Goal: Task Accomplishment & Management: Manage account settings

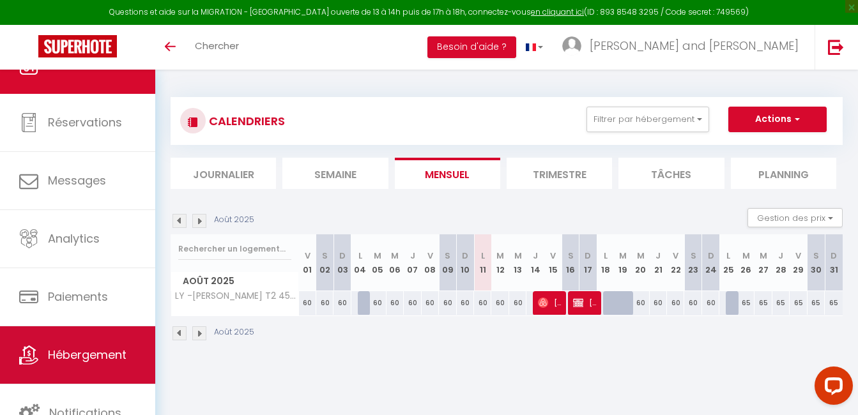
scroll to position [33, 0]
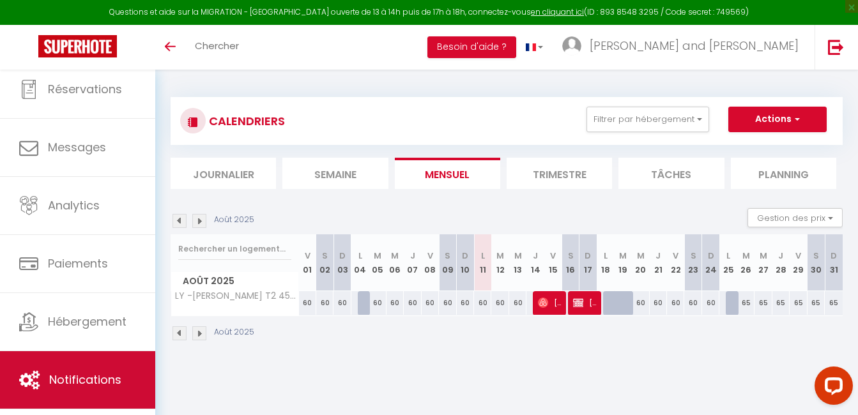
click at [103, 381] on span "Notifications" at bounding box center [85, 380] width 72 height 16
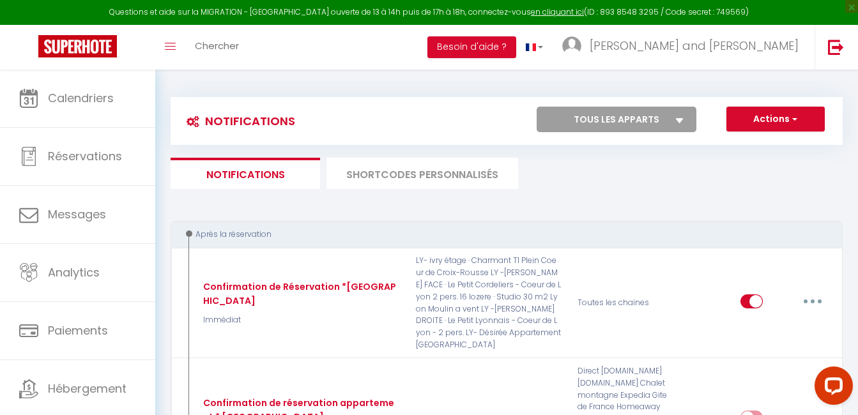
click at [609, 120] on select "Tous les apparts ⭐ PETIT ROYAL*** ⭐ ☕ AU CALME 💤 THERMES ⭐ MONT CERVIN ⭐☕ STAND…" at bounding box center [616, 120] width 160 height 26
select select "31091"
click at [536, 107] on select "Tous les apparts ⭐ PETIT ROYAL*** ⭐ ☕ AU CALME 💤 THERMES ⭐ MONT CERVIN ⭐☕ STAND…" at bounding box center [616, 120] width 160 height 26
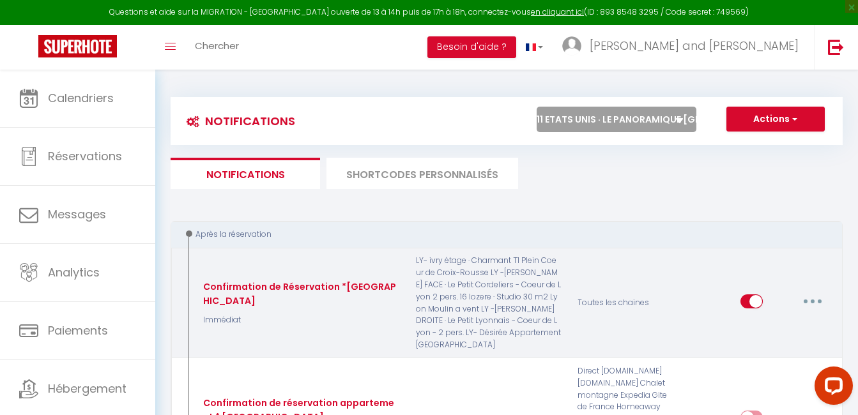
checkbox input "true"
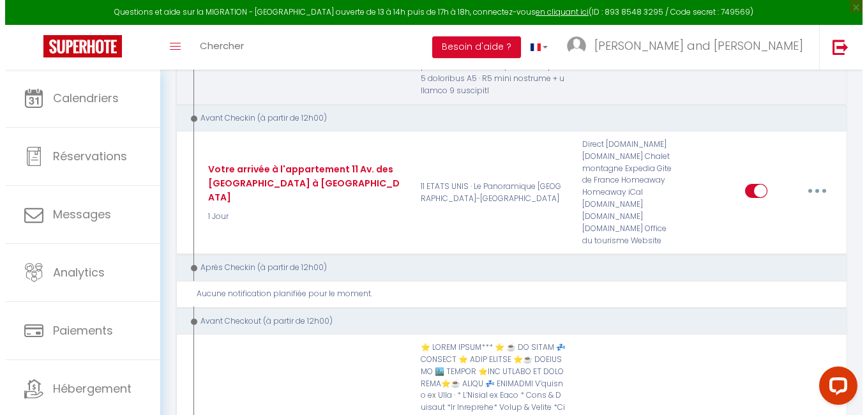
scroll to position [1480, 0]
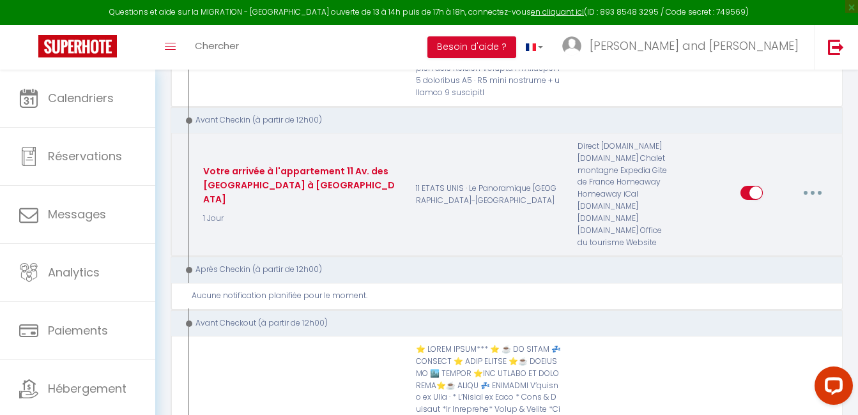
click at [807, 183] on button "button" at bounding box center [812, 193] width 36 height 20
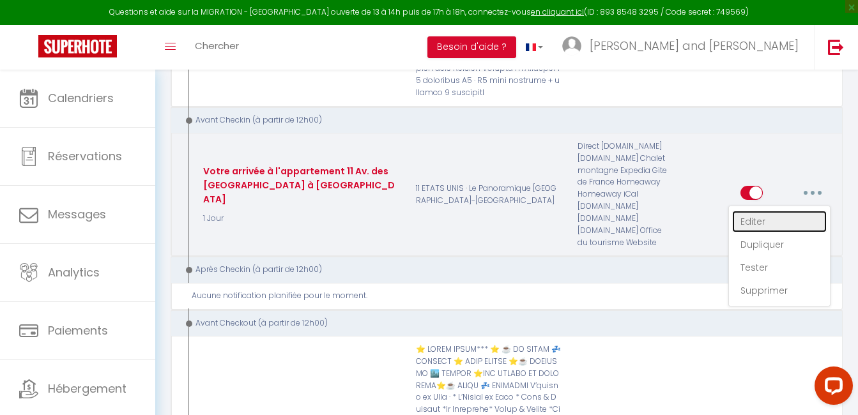
click at [764, 211] on link "Editer" at bounding box center [779, 222] width 95 height 22
type input "Votre arrivée à l'appartement 11 Av. des [GEOGRAPHIC_DATA] à [GEOGRAPHIC_DATA]"
select select "1 Jour"
select select "if_booking_is_paid"
checkbox input "true"
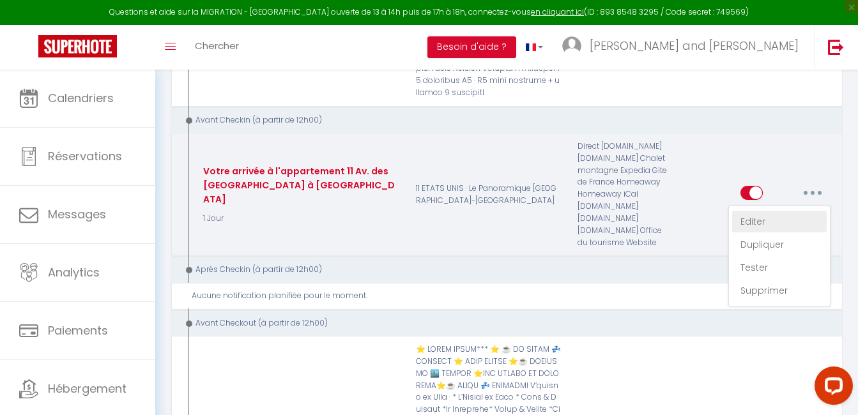
checkbox input "true"
checkbox input "false"
radio input "true"
type input "Votre arrrivée dans l'appartement [RENTAL:NAME]"
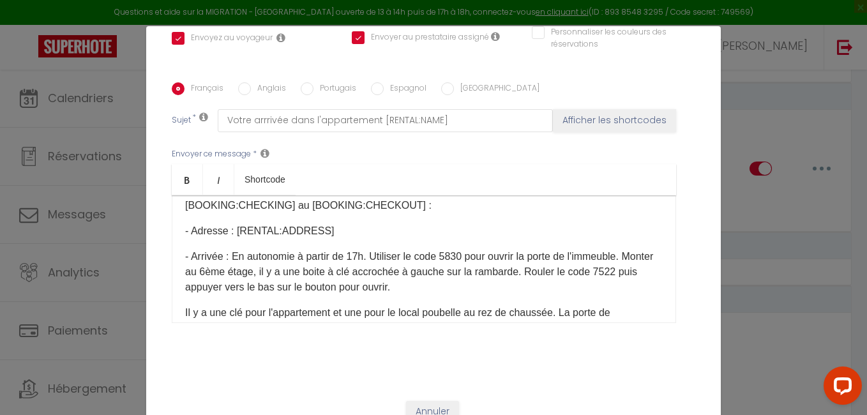
scroll to position [52, 0]
click at [464, 249] on p "- Arrivée : En autonomie à partir de 17h. Utiliser le code 5830 pour ouvrir la …" at bounding box center [424, 272] width 478 height 46
click at [251, 82] on label "Anglais" at bounding box center [268, 89] width 35 height 14
click at [251, 82] on input "Anglais" at bounding box center [244, 88] width 13 height 13
radio input "true"
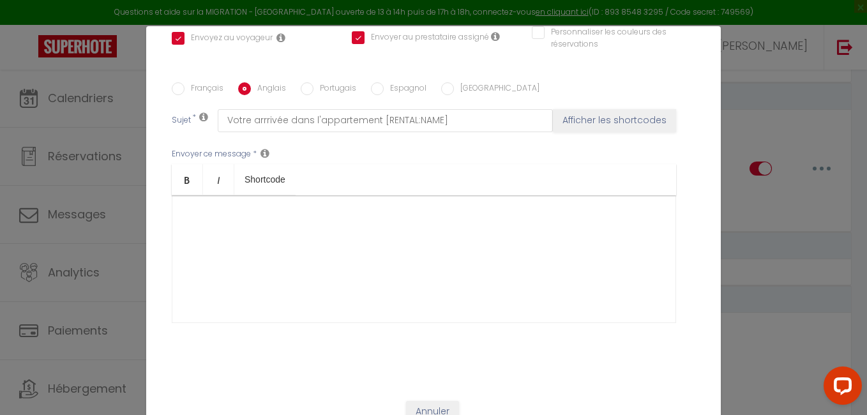
checkbox input "true"
checkbox input "false"
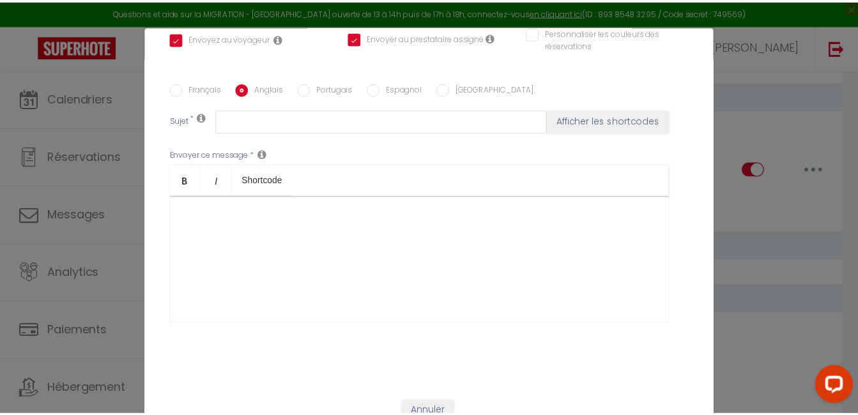
scroll to position [0, 0]
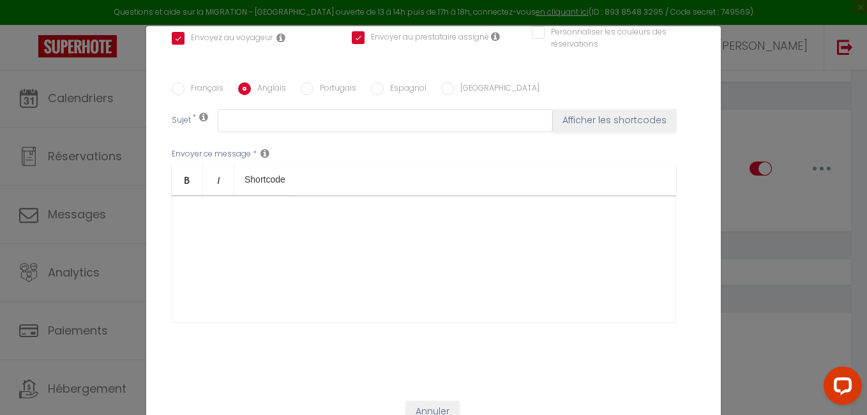
click at [191, 82] on label "Français" at bounding box center [204, 89] width 39 height 14
click at [185, 82] on input "Français" at bounding box center [178, 88] width 13 height 13
radio input "true"
checkbox input "true"
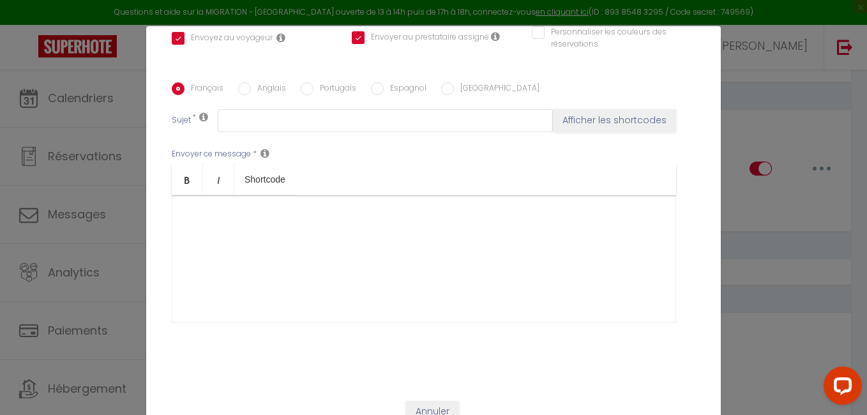
checkbox input "false"
type input "Votre arrrivée dans l'appartement [RENTAL:NAME]"
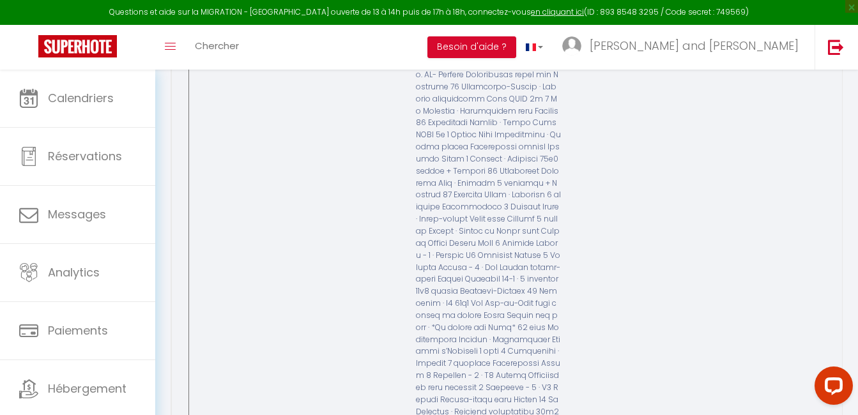
scroll to position [2332, 0]
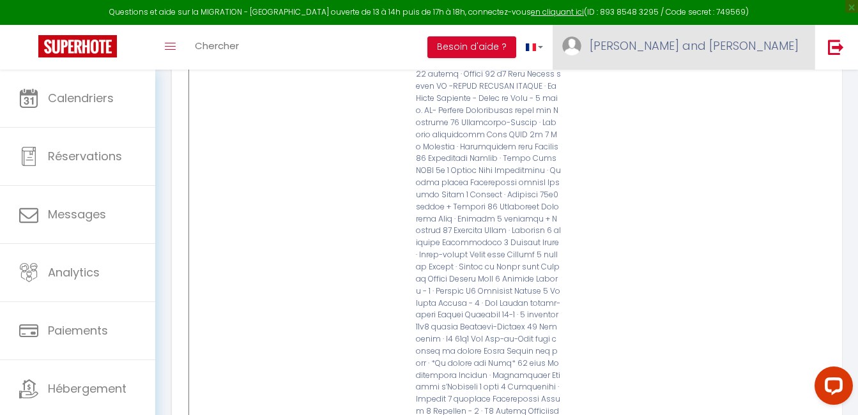
click at [718, 47] on span "[PERSON_NAME] and [PERSON_NAME]" at bounding box center [693, 46] width 209 height 16
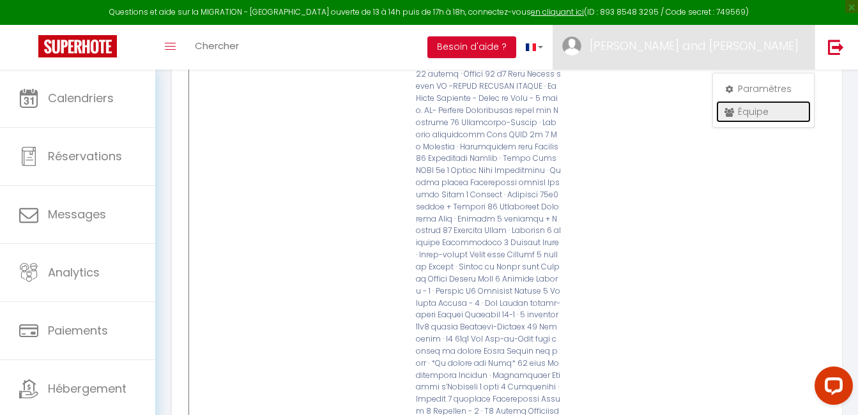
click at [736, 106] on link "Équipe" at bounding box center [763, 112] width 95 height 22
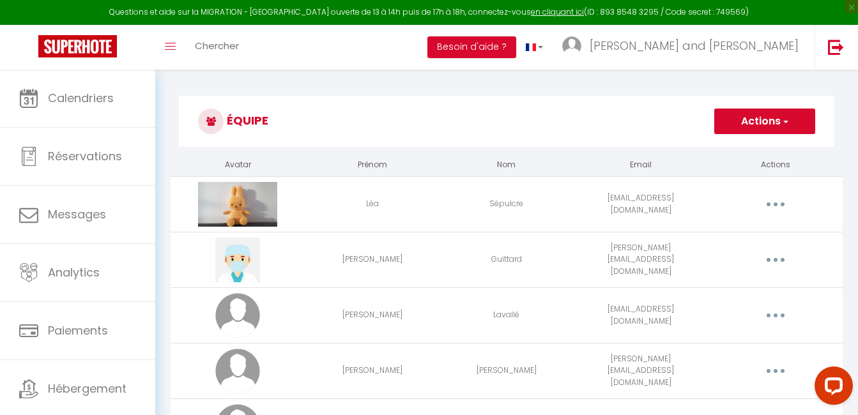
click at [715, 125] on button "Actions" at bounding box center [764, 122] width 101 height 26
click at [711, 146] on link "Ajouter un nouvel utilisateur" at bounding box center [739, 149] width 151 height 17
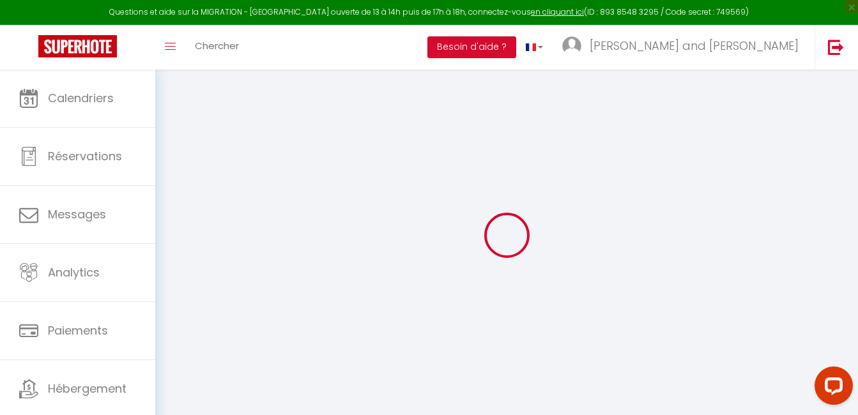
type input "[EMAIL_ADDRESS][DOMAIN_NAME]"
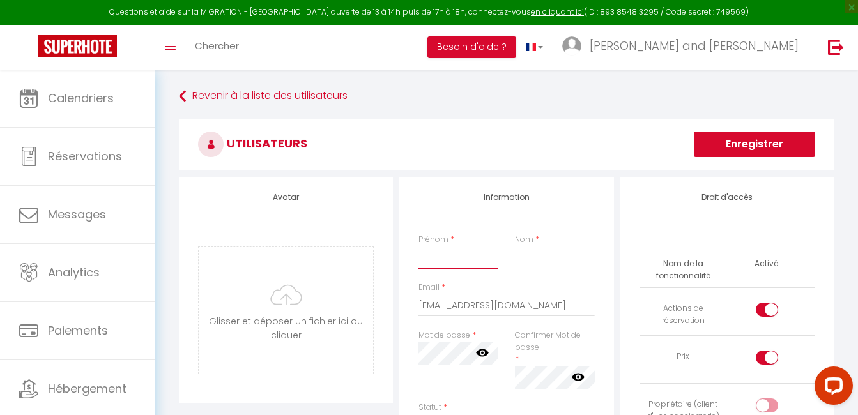
click at [428, 261] on input "Prénom" at bounding box center [458, 257] width 80 height 23
click at [424, 259] on input "Prénom" at bounding box center [458, 257] width 80 height 23
type input "[PERSON_NAME]"
click at [541, 259] on input "Nom" at bounding box center [555, 257] width 80 height 23
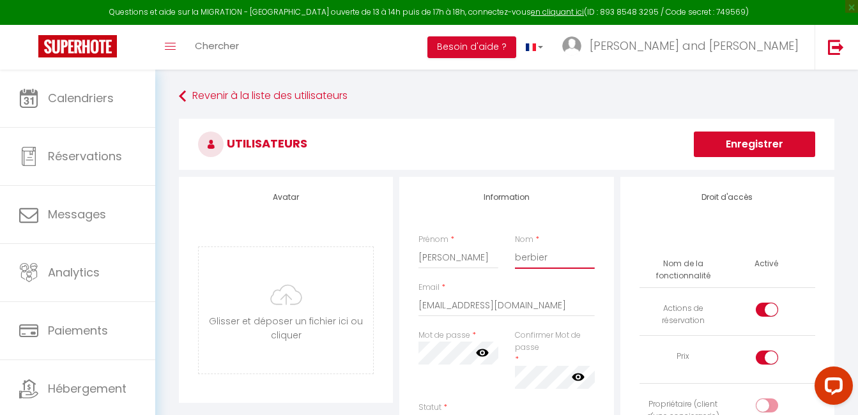
type input "berbier"
drag, startPoint x: 582, startPoint y: 306, endPoint x: 304, endPoint y: 284, distance: 279.3
click at [301, 282] on div "Avatar [PERSON_NAME] et déposer un fichier ici ou cliquer Ooops, something wron…" at bounding box center [507, 409] width 662 height 465
type input "[EMAIL_ADDRESS][DOMAIN_NAME]"
click at [393, 355] on div "Avatar [PERSON_NAME] et déposer un fichier ici ou cliquer Ooops, something wron…" at bounding box center [507, 409] width 662 height 465
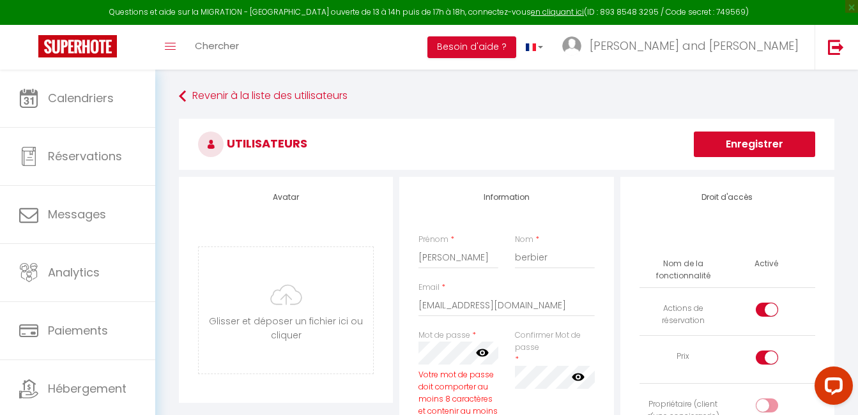
click at [589, 340] on label "Confirmer Mot de passe" at bounding box center [555, 342] width 80 height 24
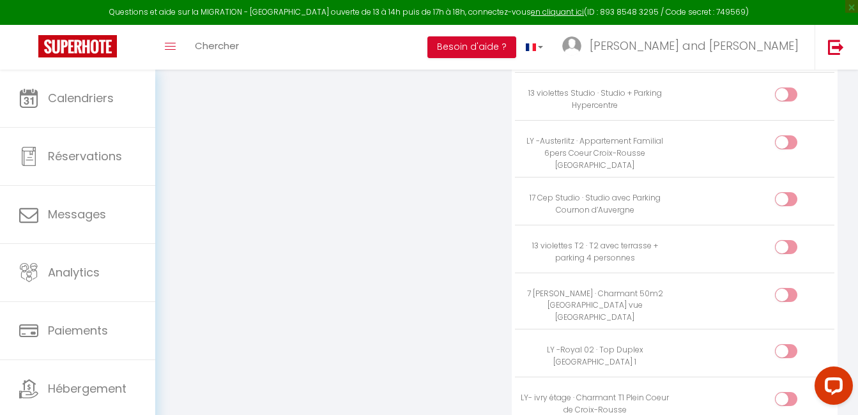
scroll to position [3741, 0]
click at [786, 241] on input "checkbox" at bounding box center [797, 250] width 22 height 19
checkbox input "true"
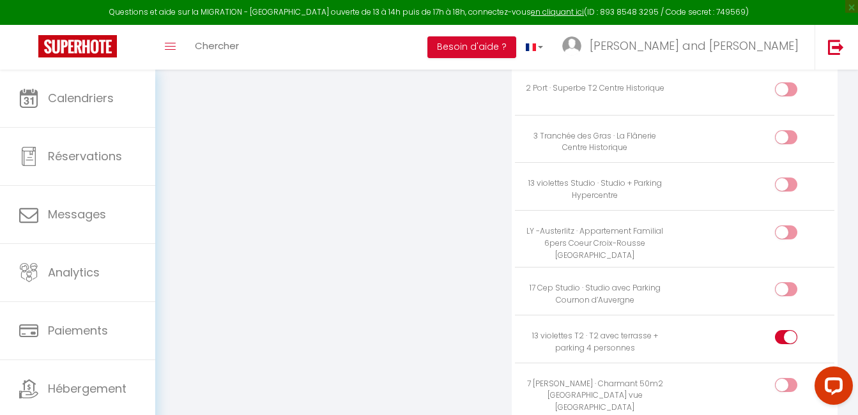
scroll to position [3642, 0]
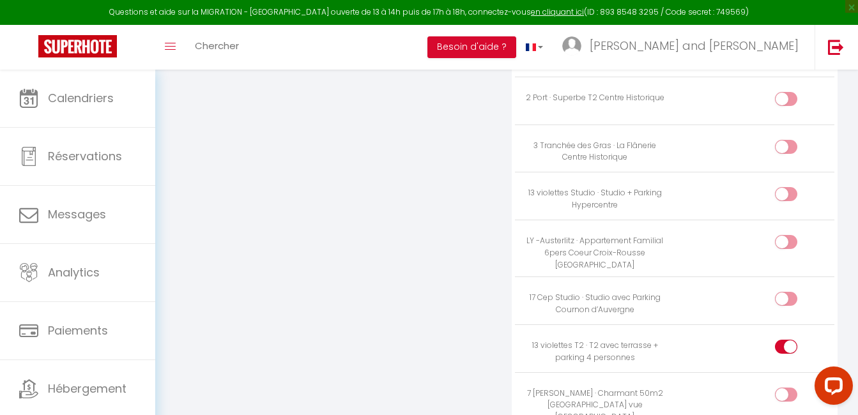
click at [780, 187] on div at bounding box center [786, 194] width 22 height 14
click at [786, 187] on input "checkbox" at bounding box center [797, 196] width 22 height 19
checkbox input "true"
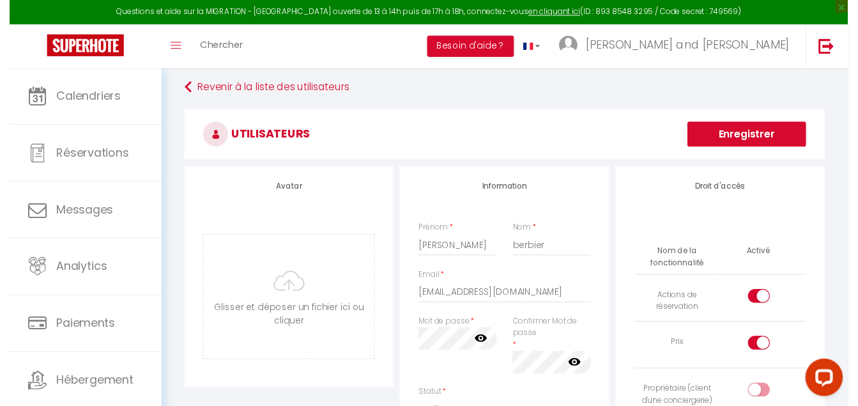
scroll to position [0, 0]
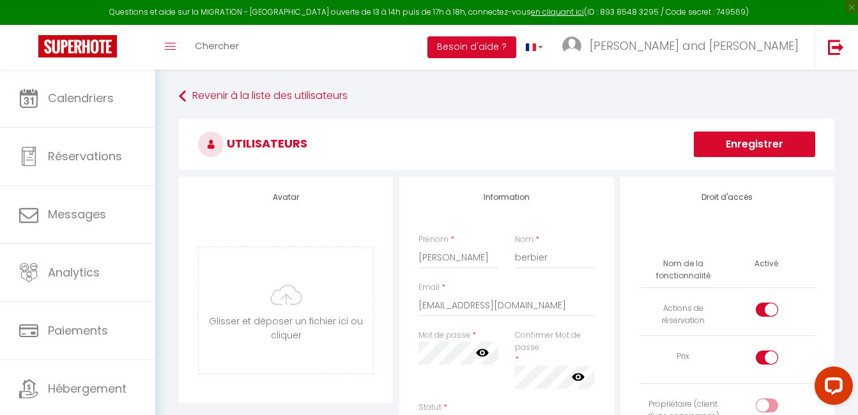
click at [708, 148] on button "Enregistrer" at bounding box center [754, 145] width 121 height 26
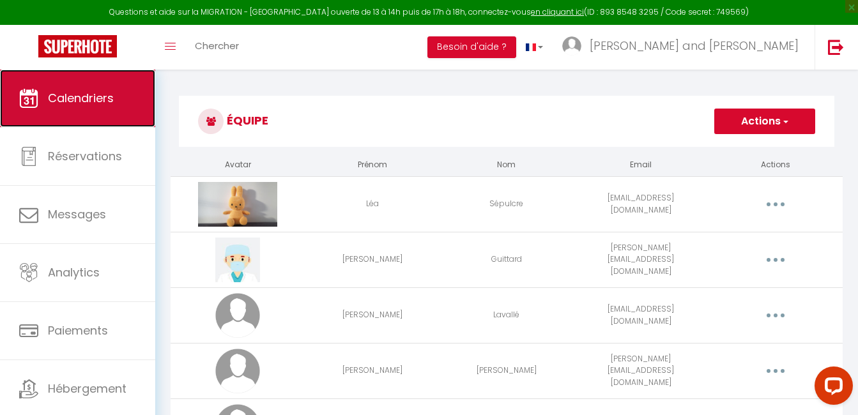
click at [110, 119] on link "Calendriers" at bounding box center [77, 98] width 155 height 57
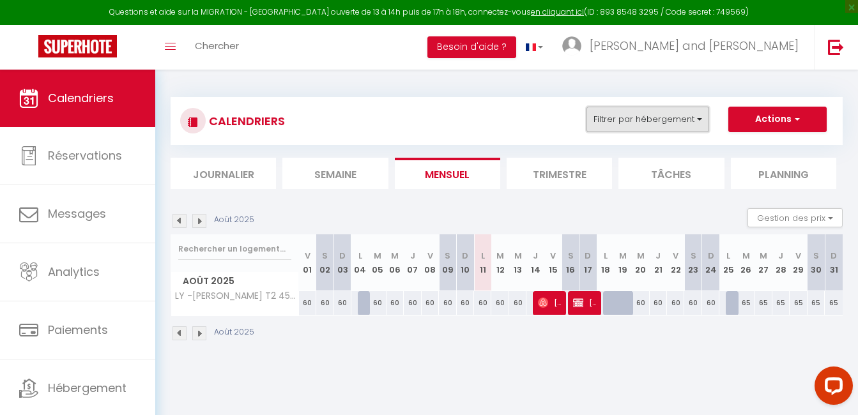
click at [623, 125] on button "Filtrer par hébergement" at bounding box center [647, 120] width 123 height 26
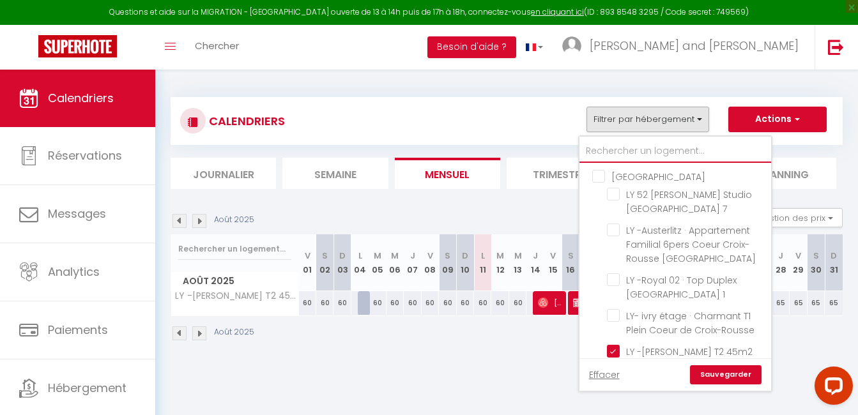
click at [623, 146] on input "text" at bounding box center [675, 151] width 192 height 23
type input "c"
checkbox input "false"
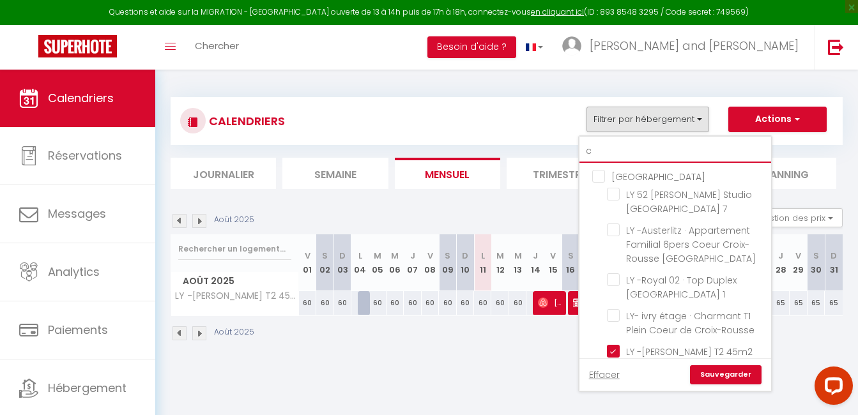
checkbox input "false"
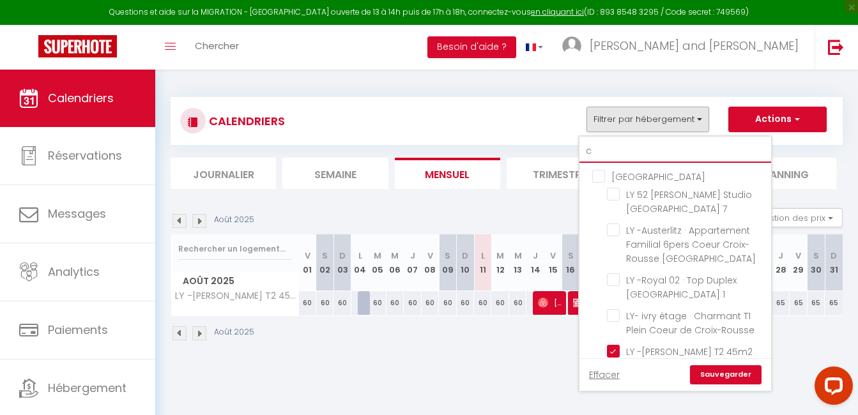
checkbox input "false"
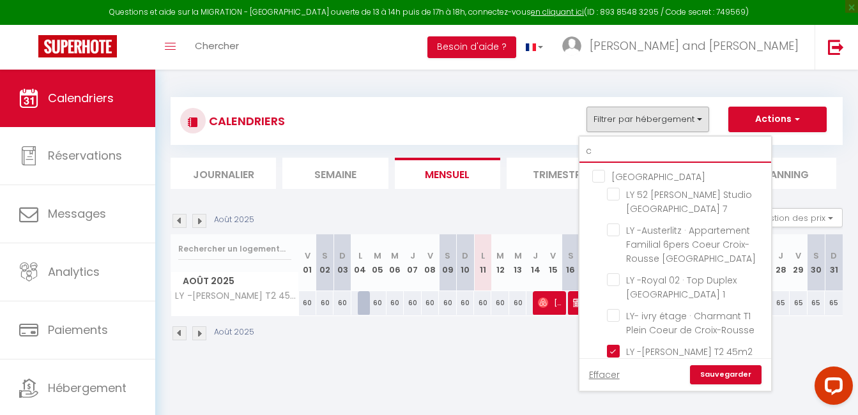
checkbox input "false"
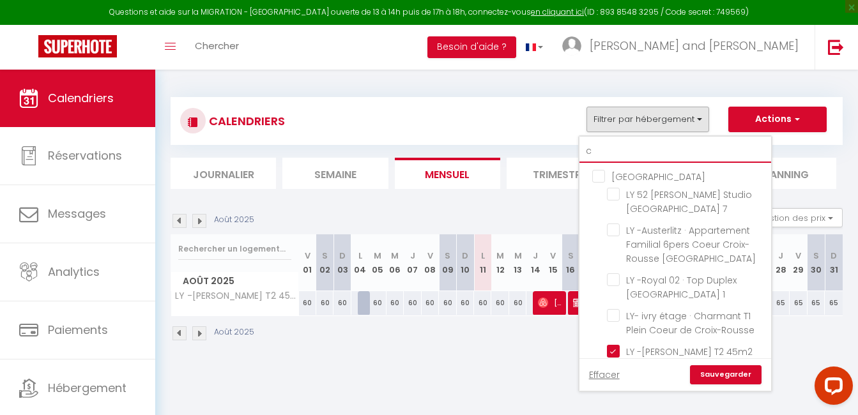
checkbox input "false"
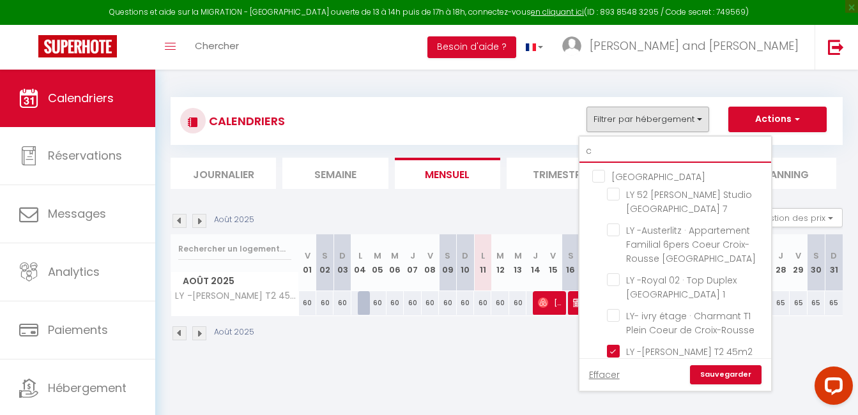
checkbox input "false"
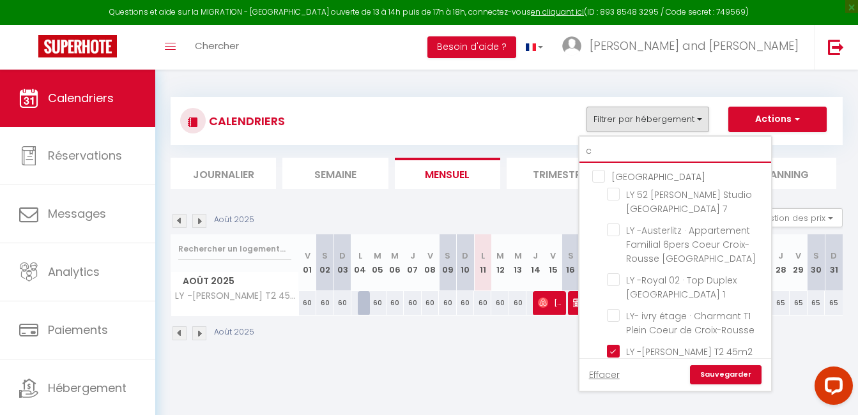
checkbox input "false"
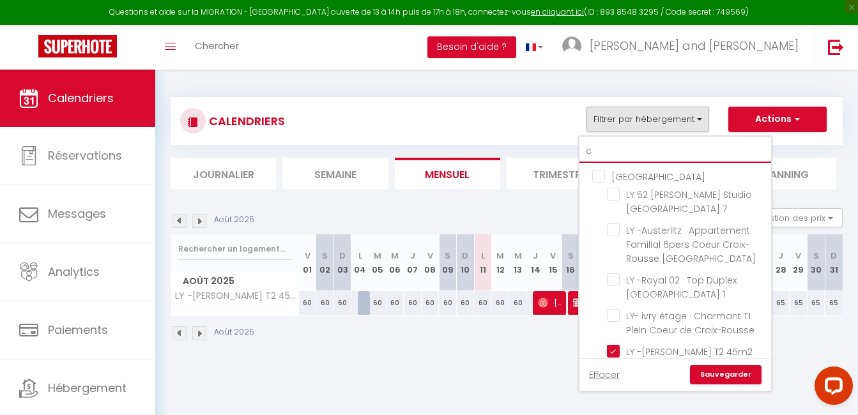
checkbox input "false"
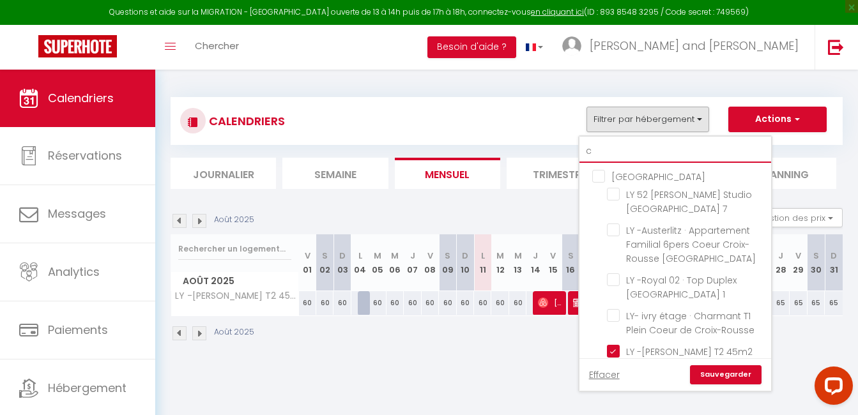
checkbox input "false"
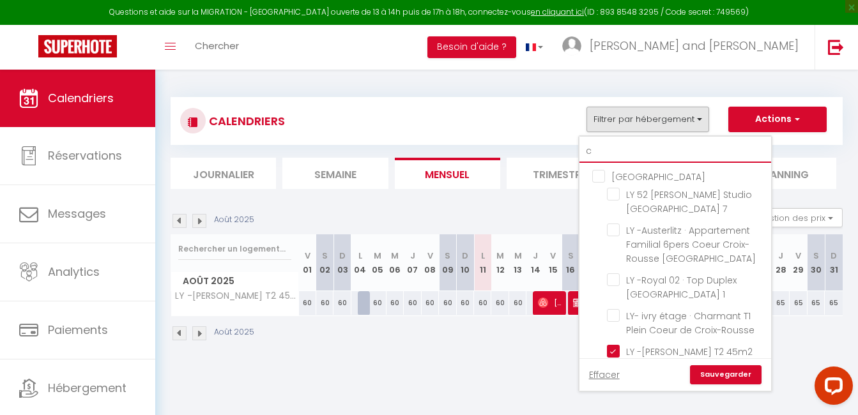
checkbox input "false"
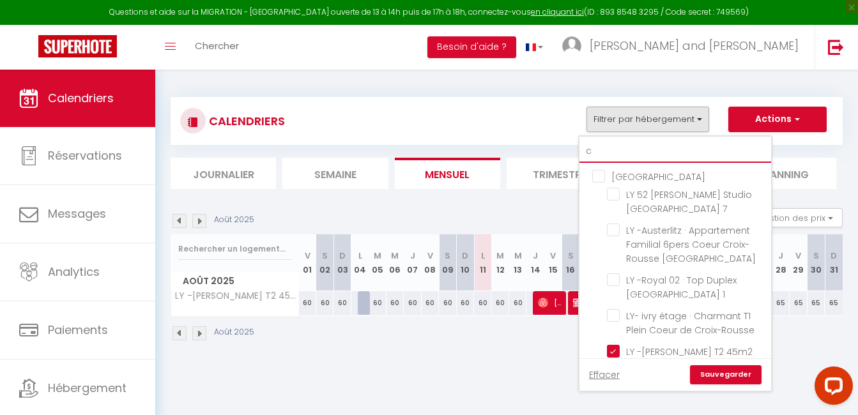
checkbox input "false"
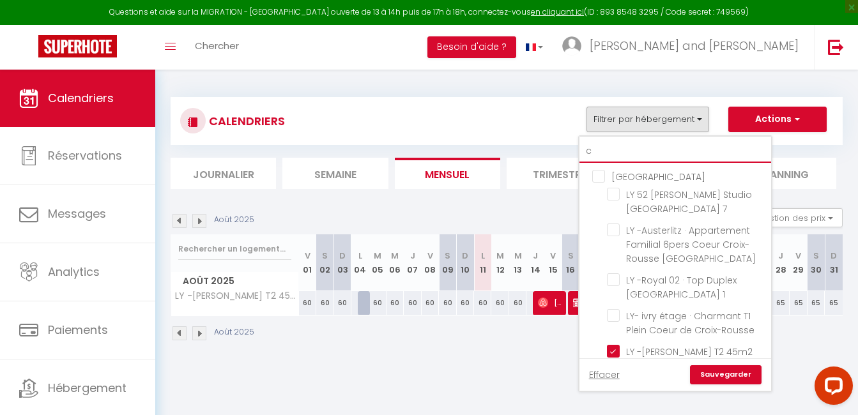
checkbox input "false"
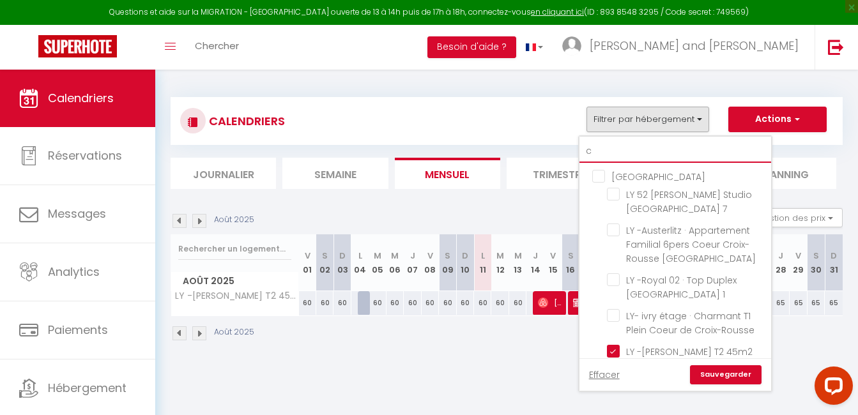
checkbox input "false"
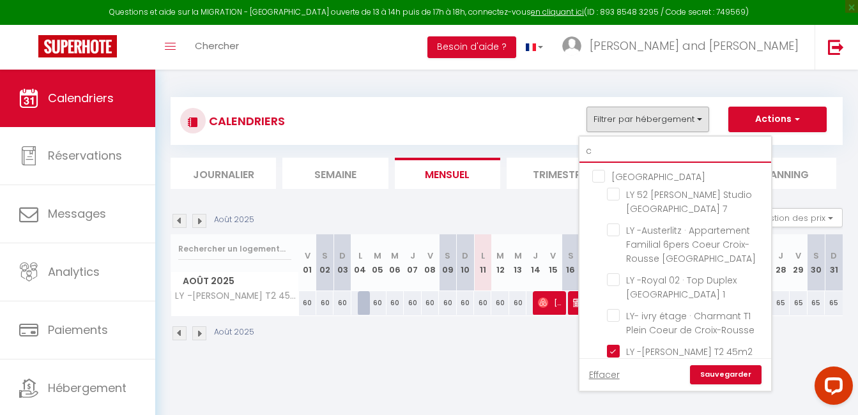
checkbox input "false"
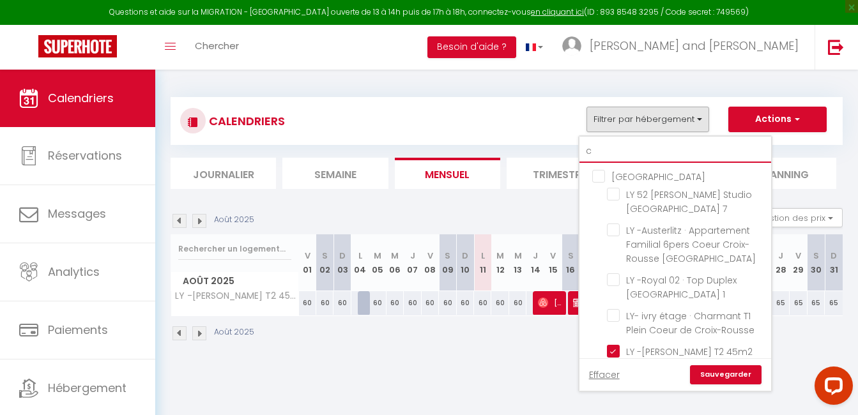
checkbox input "false"
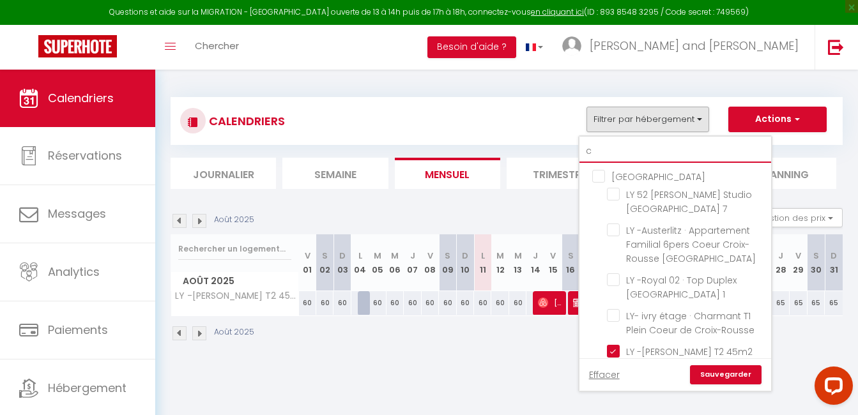
checkbox input "false"
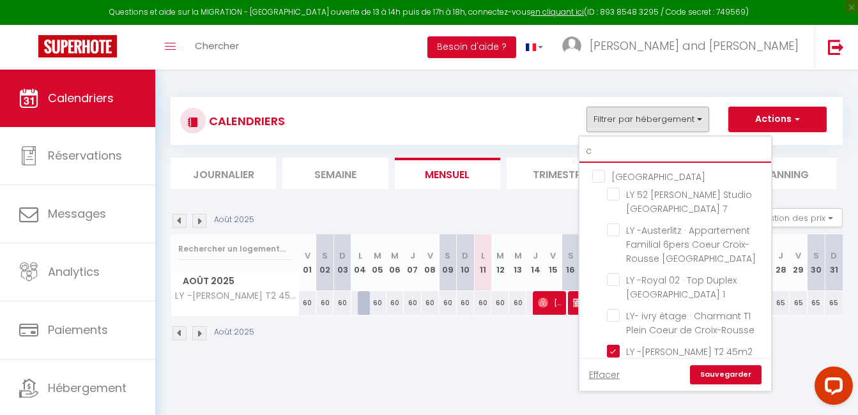
checkbox input "false"
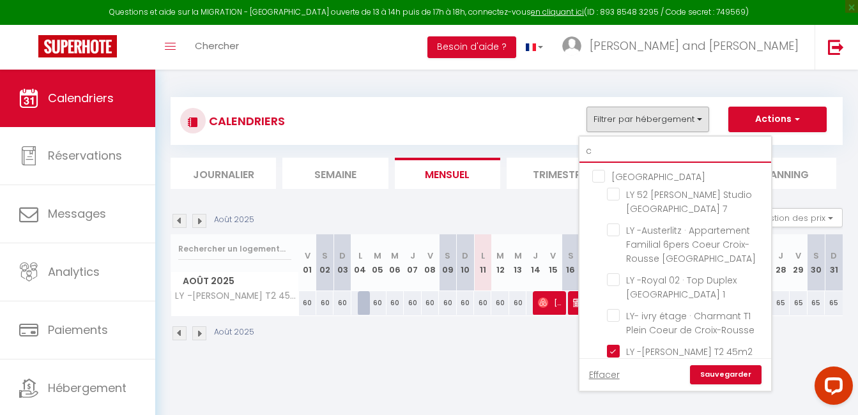
checkbox input "false"
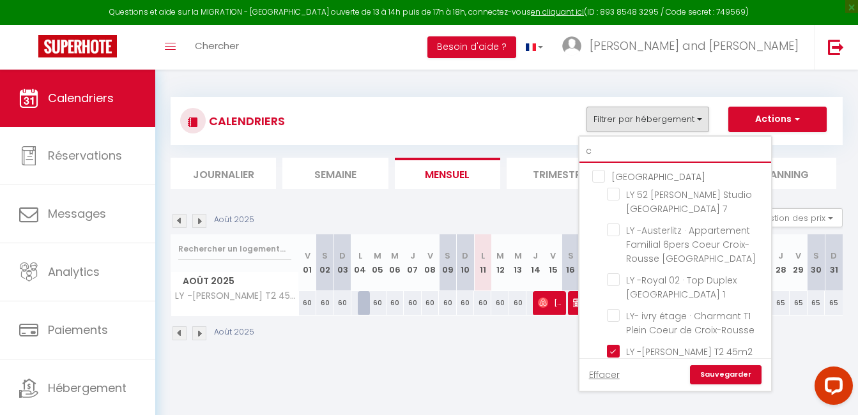
checkbox input "false"
type input "ce"
checkbox input "false"
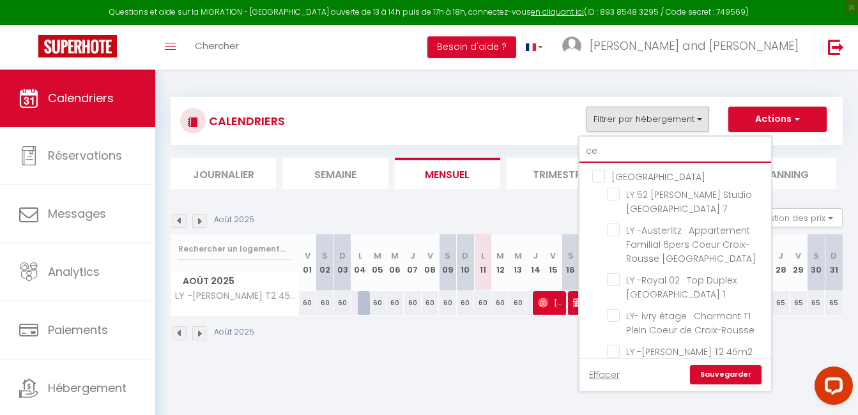
checkbox input "false"
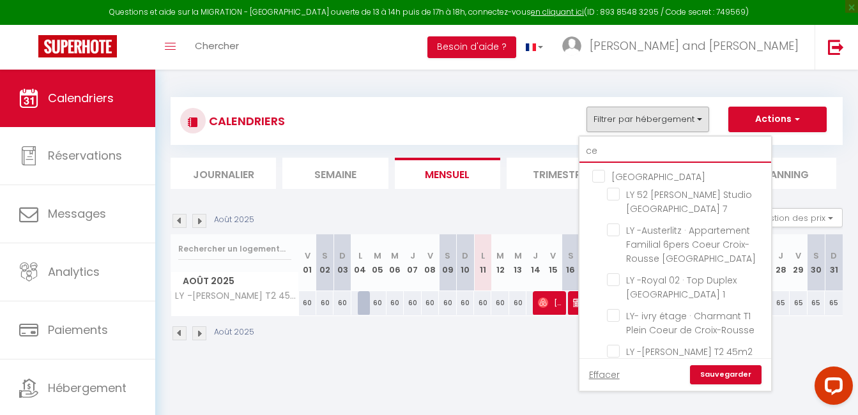
checkbox input "false"
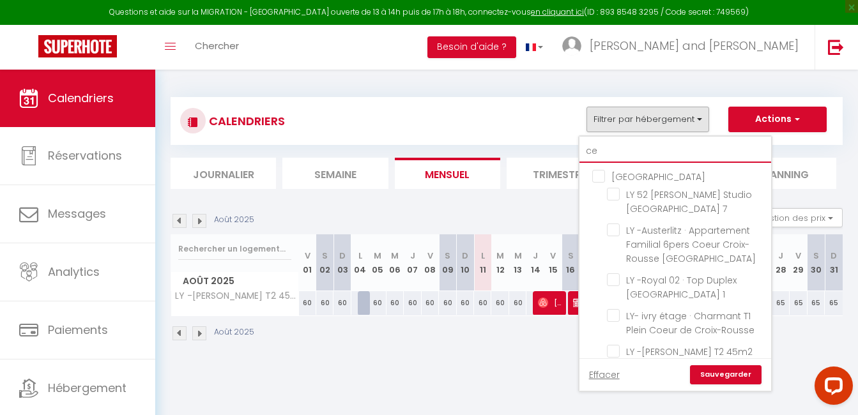
checkbox input "false"
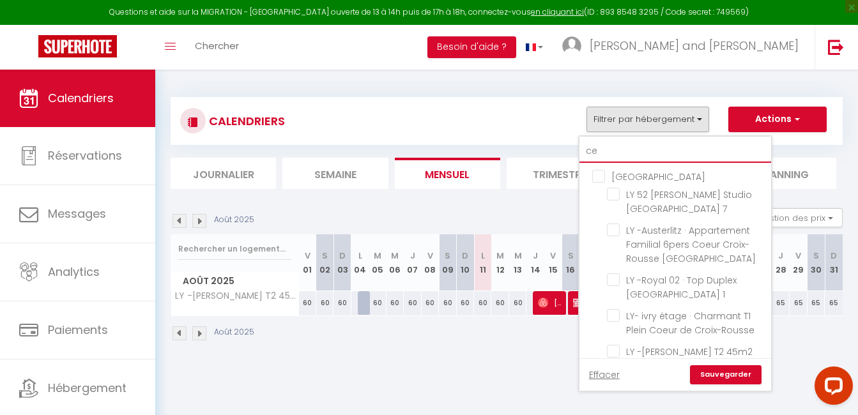
checkbox input "false"
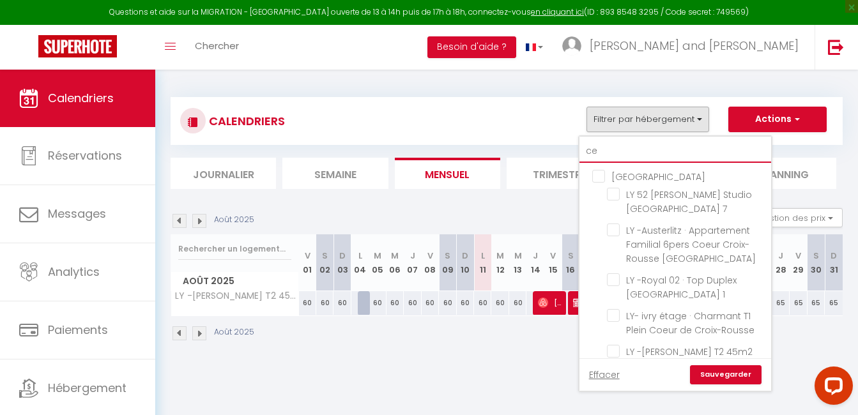
checkbox input "false"
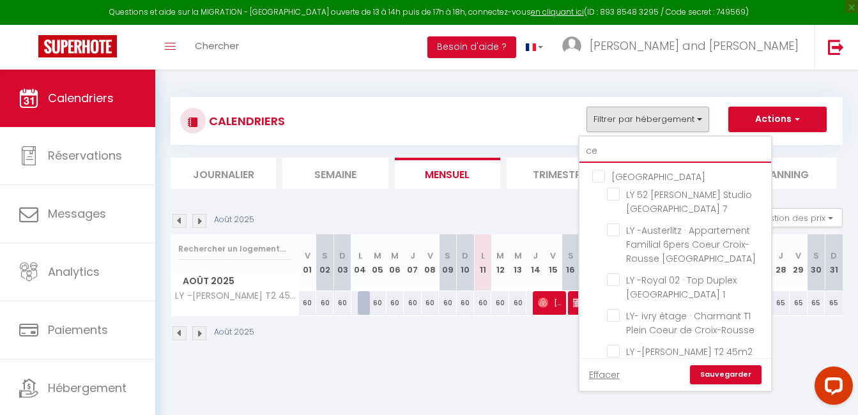
checkbox input "false"
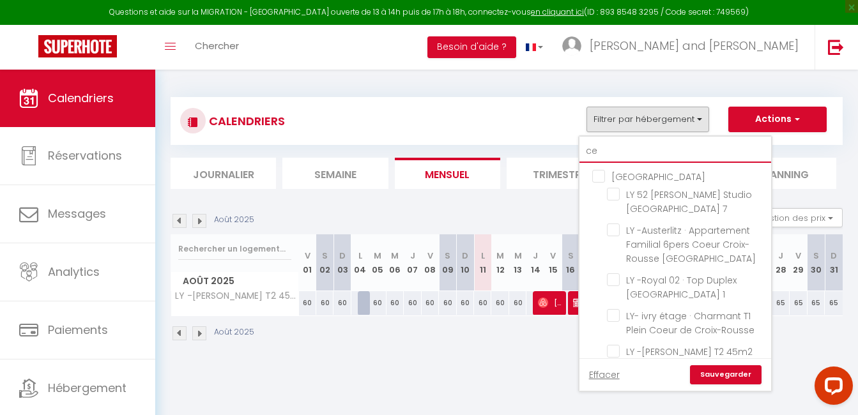
checkbox input "false"
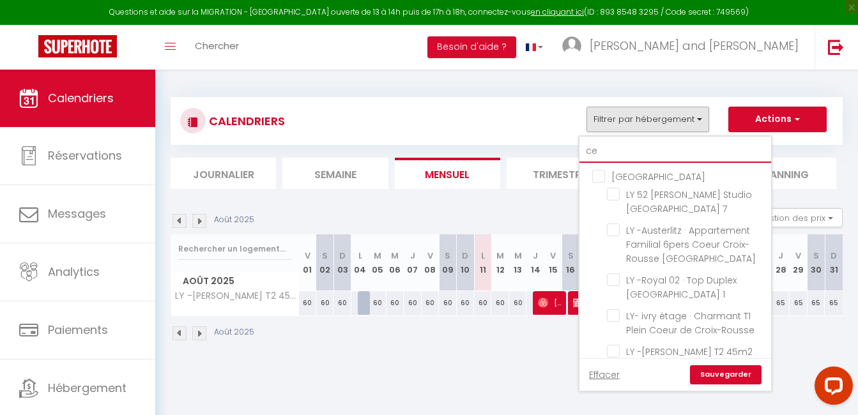
checkbox input "false"
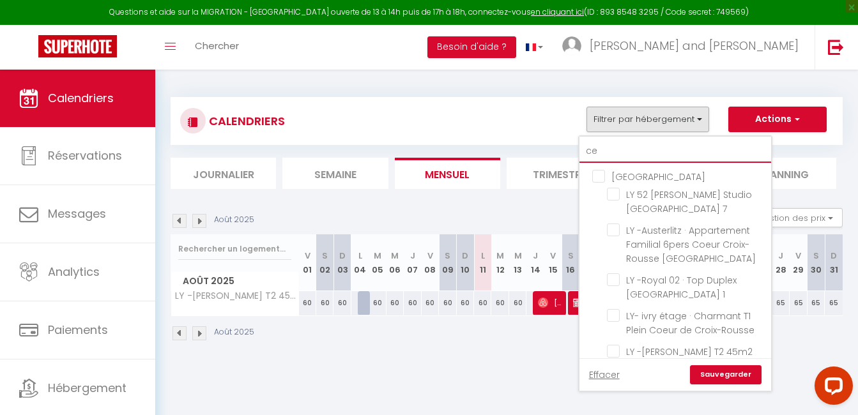
checkbox input "false"
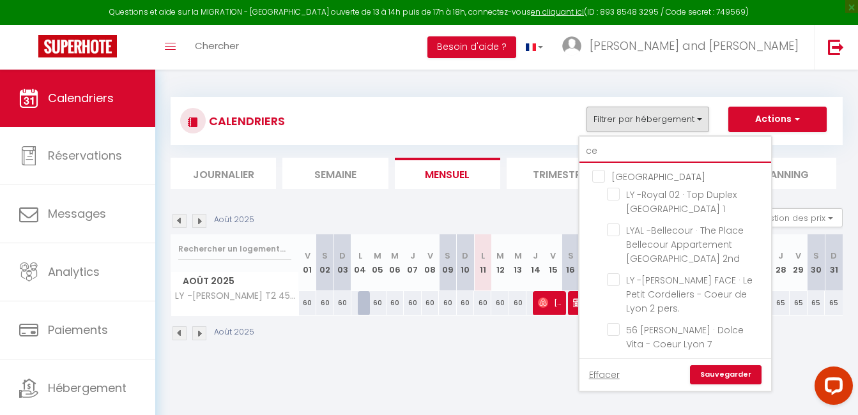
type input "cez"
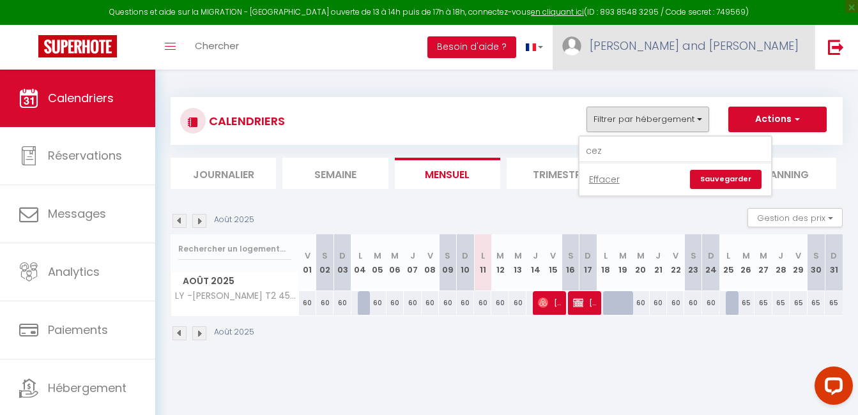
click at [708, 53] on span "[PERSON_NAME] and [PERSON_NAME]" at bounding box center [693, 46] width 209 height 16
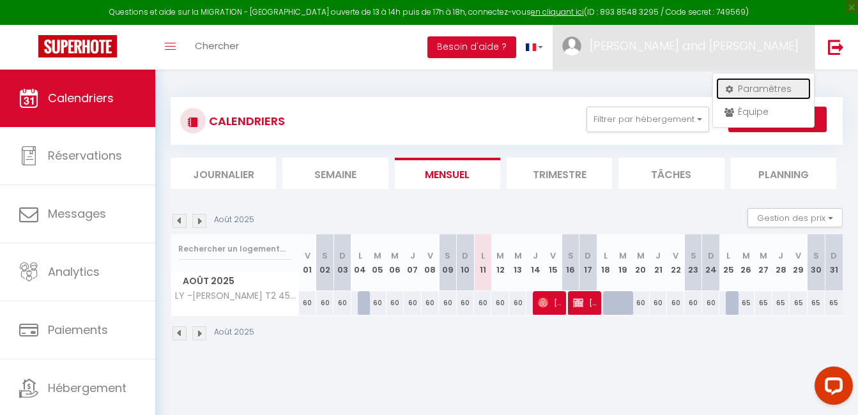
click at [743, 91] on link "Paramètres" at bounding box center [763, 89] width 95 height 22
select select "fr"
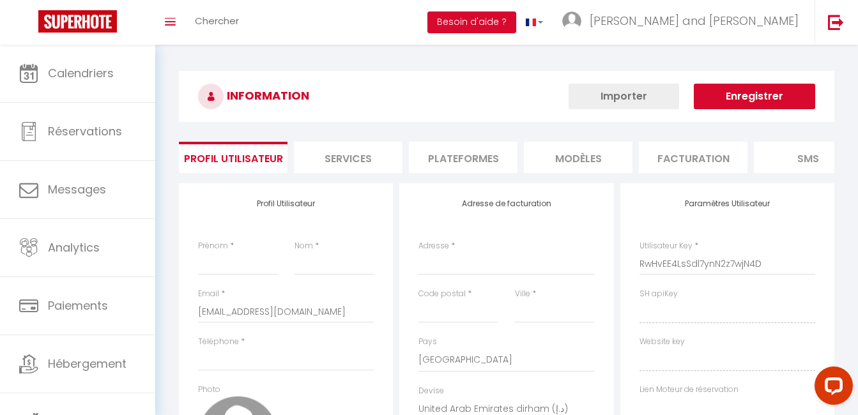
type input "[PERSON_NAME] and [PERSON_NAME]"
type input "_"
type input "0689865584"
type input "[STREET_ADDRESS]"
type input "63000"
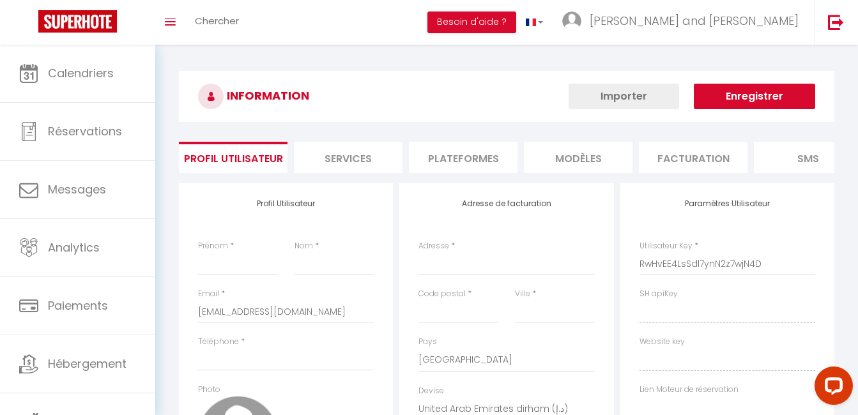
type input "[GEOGRAPHIC_DATA]"
select select "28"
type input "3w6kdH2e4p4T4UOdNbyFH4Ovs"
type input "ExsjCuZuT4FocjeTgOymbM8zf"
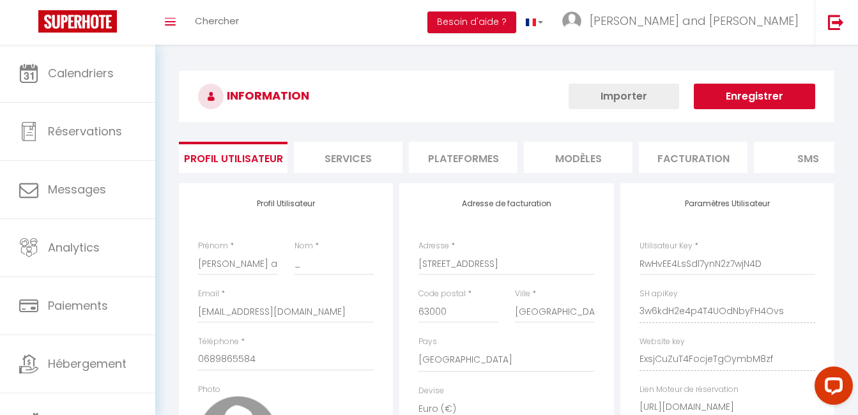
type input "3w6kdH2e4p4T4UOdNbyFH4Ovs"
type input "ExsjCuZuT4FocjeTgOymbM8zf"
type input "[URL][DOMAIN_NAME]"
select select "fr"
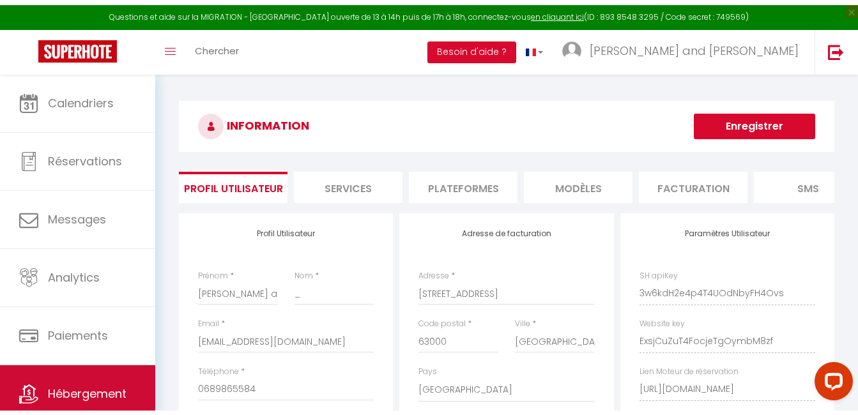
scroll to position [43, 0]
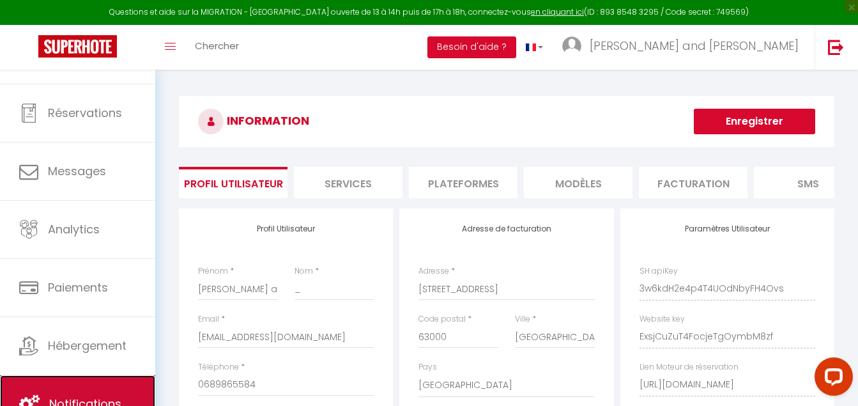
click at [114, 392] on link "Notifications" at bounding box center [77, 403] width 155 height 57
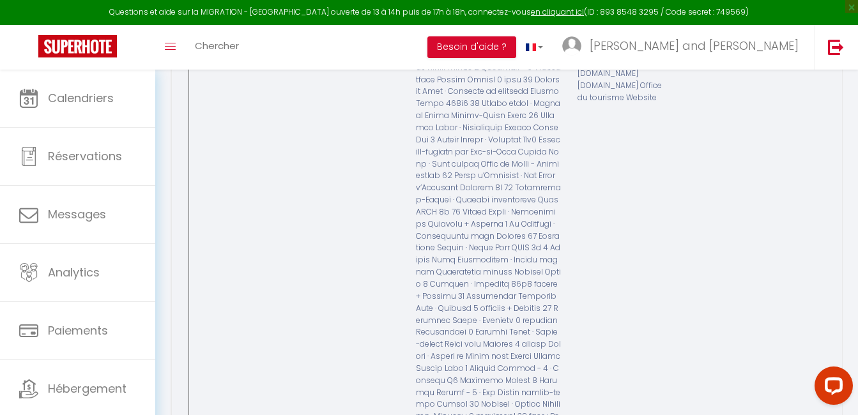
scroll to position [1085, 0]
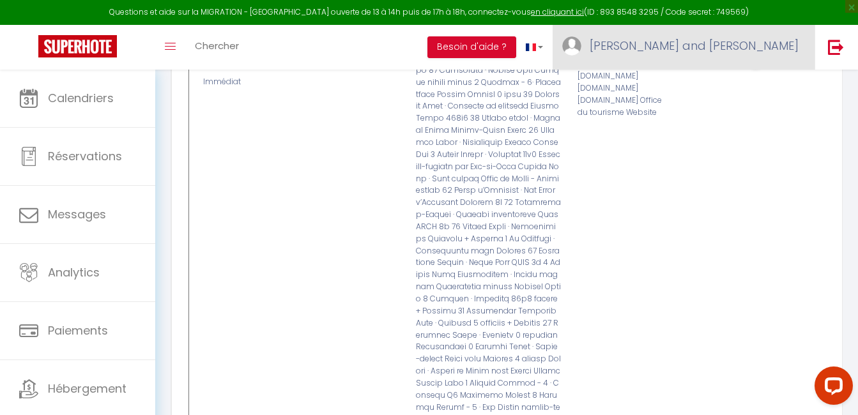
click at [761, 54] on link "[PERSON_NAME] and [PERSON_NAME]" at bounding box center [683, 47] width 262 height 45
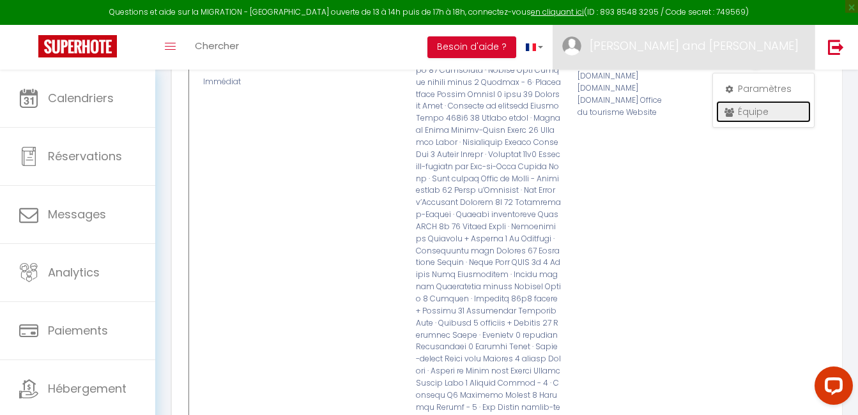
click at [761, 111] on link "Équipe" at bounding box center [763, 112] width 95 height 22
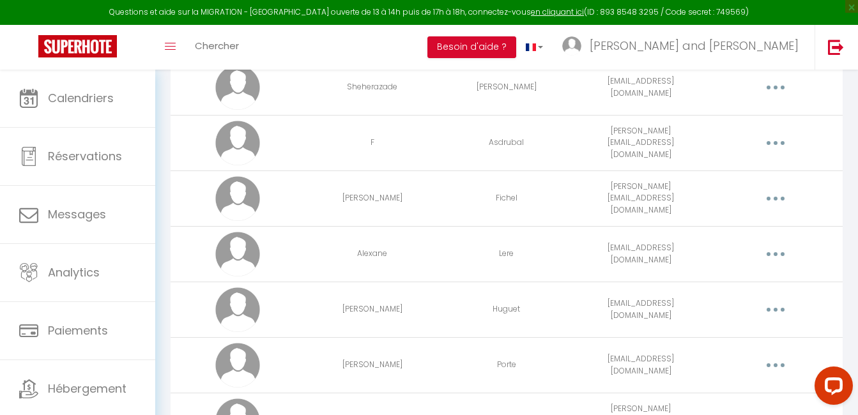
scroll to position [2118, 0]
click at [776, 309] on icon "button" at bounding box center [775, 309] width 4 height 4
click at [756, 336] on link "Editer" at bounding box center [742, 339] width 95 height 22
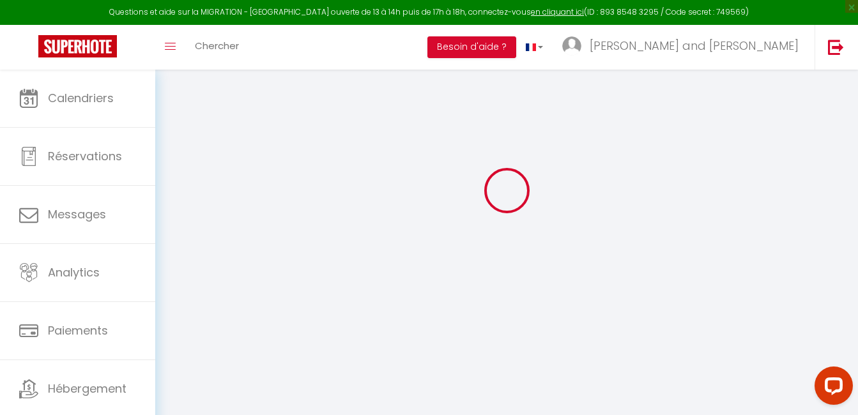
scroll to position [70, 0]
type input "[PERSON_NAME]"
type input "Huguet"
type input "[EMAIL_ADDRESS][DOMAIN_NAME]"
type textarea "[URL][DOMAIN_NAME]"
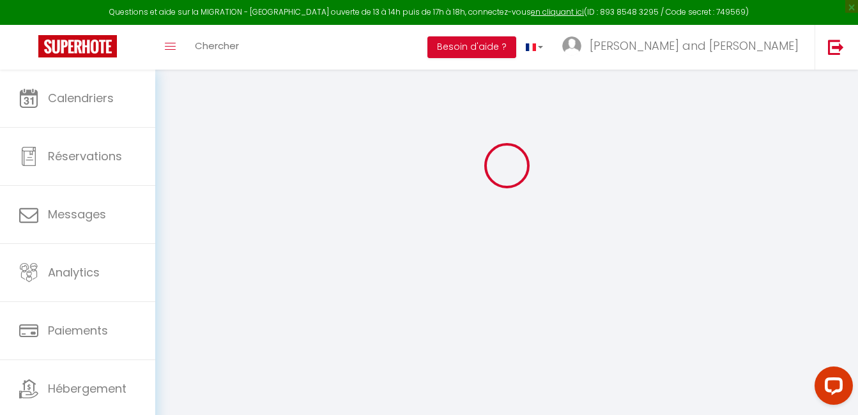
checkbox input "false"
checkbox input "true"
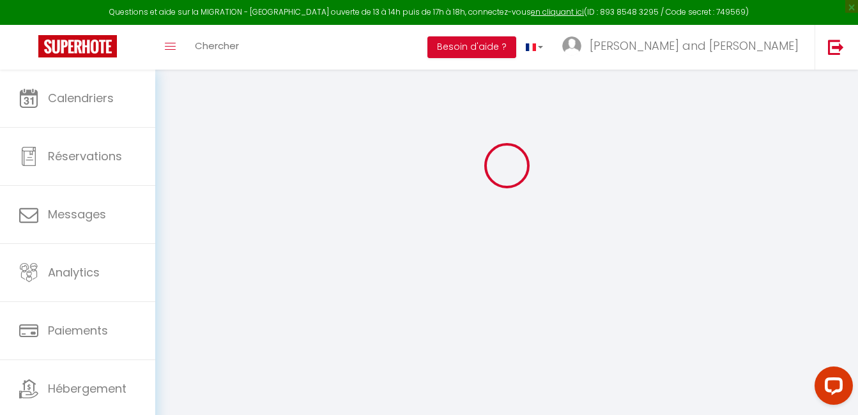
checkbox input "true"
checkbox input "false"
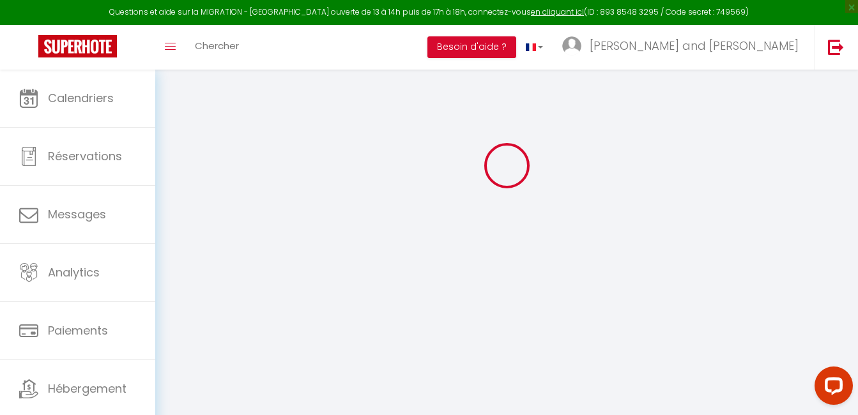
checkbox input "true"
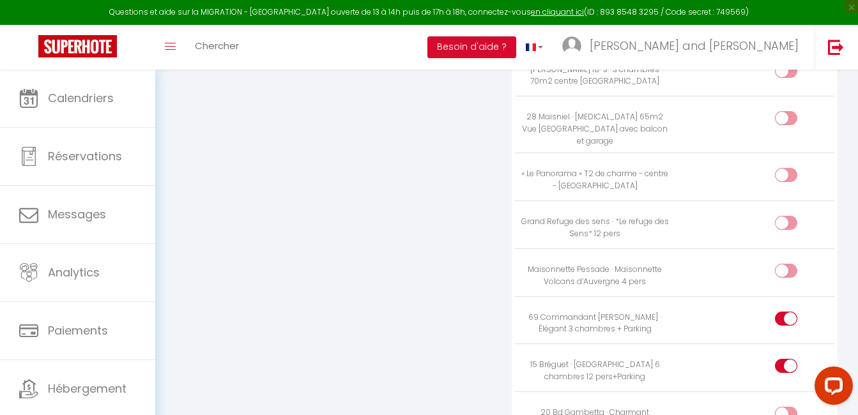
scroll to position [5233, 0]
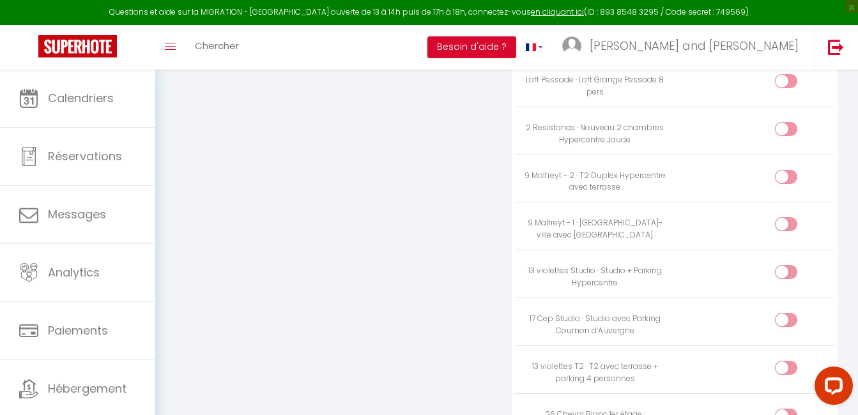
click at [799, 346] on td at bounding box center [754, 370] width 160 height 48
click at [787, 361] on input "checkbox" at bounding box center [797, 370] width 22 height 19
click at [789, 265] on input "checkbox" at bounding box center [797, 274] width 22 height 19
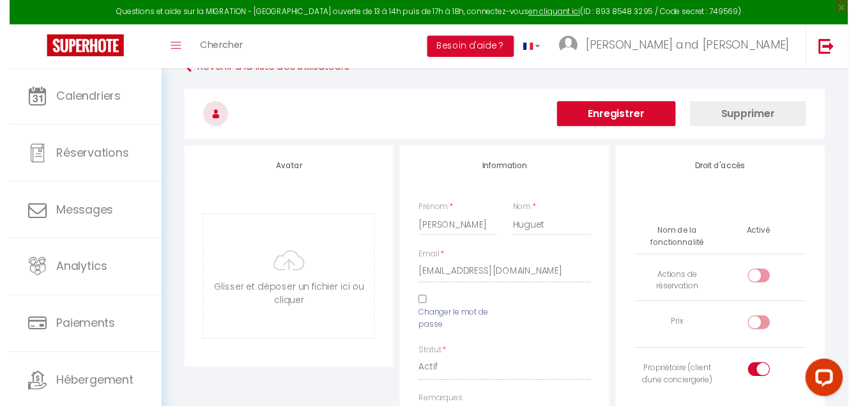
scroll to position [0, 0]
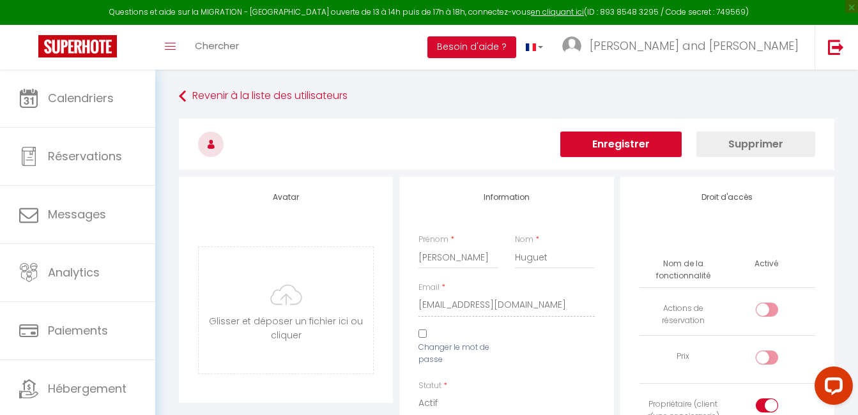
click at [657, 137] on button "Enregistrer" at bounding box center [620, 145] width 121 height 26
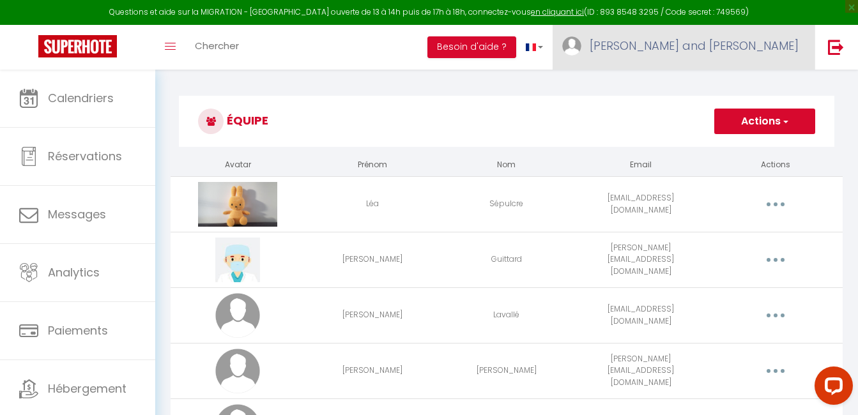
click at [739, 61] on link "[PERSON_NAME] and [PERSON_NAME]" at bounding box center [683, 47] width 262 height 45
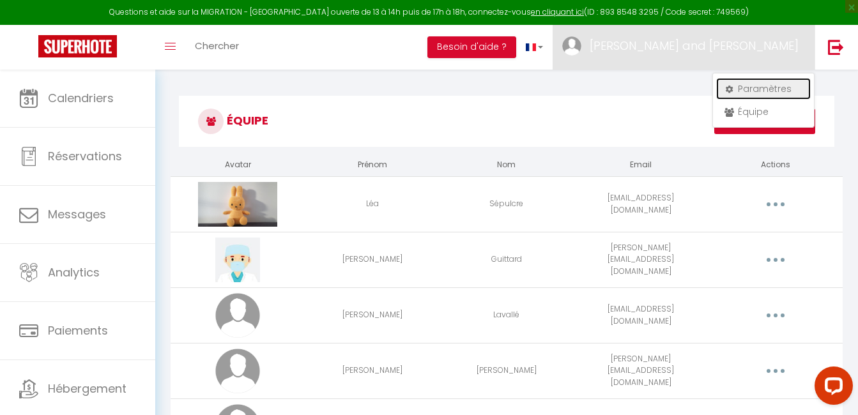
click at [734, 86] on link "Paramètres" at bounding box center [763, 89] width 95 height 22
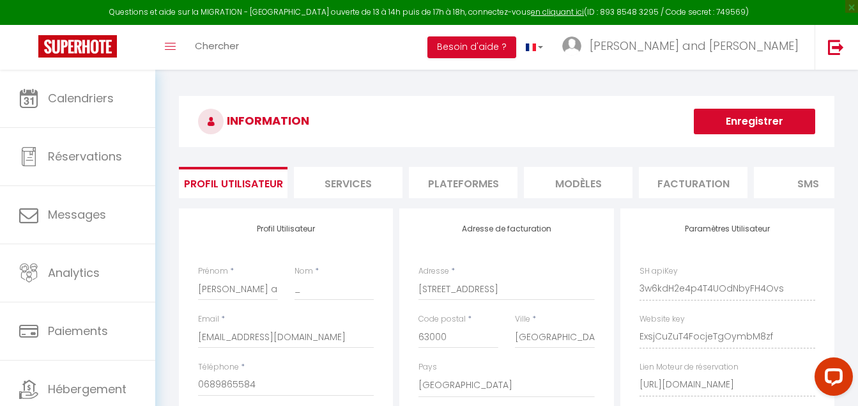
click at [349, 186] on li "Services" at bounding box center [348, 182] width 109 height 31
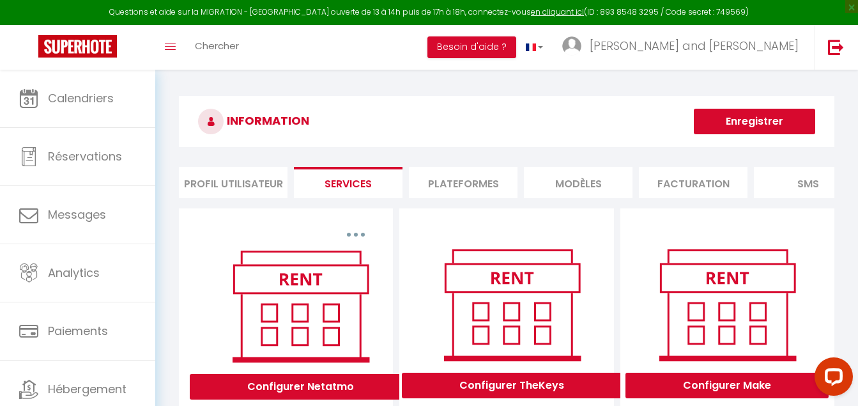
click at [478, 186] on li "Plateformes" at bounding box center [463, 182] width 109 height 31
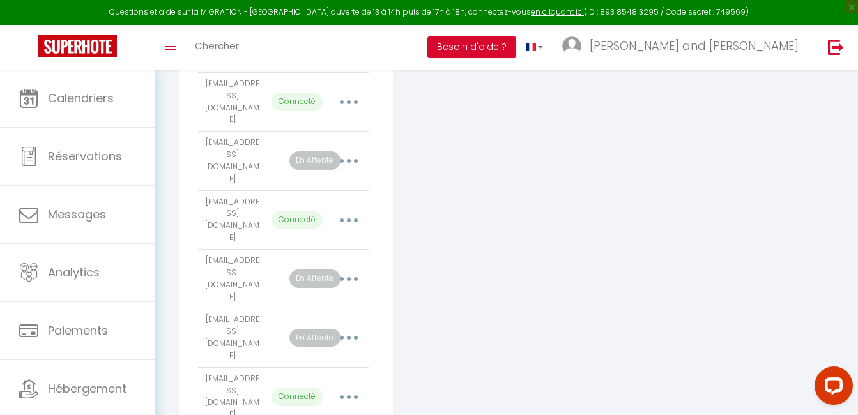
scroll to position [336, 0]
click at [349, 335] on icon "button" at bounding box center [349, 337] width 4 height 4
click at [321, 402] on link "Reconnecter le compte" at bounding box center [292, 413] width 141 height 22
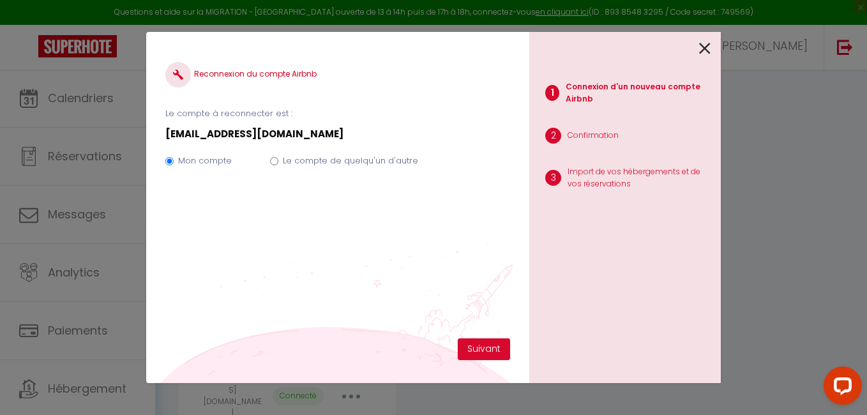
click at [388, 163] on label "Le compte de quelqu'un d'autre" at bounding box center [350, 161] width 135 height 13
click at [278, 163] on input "Le compte de quelqu'un d'autre" at bounding box center [274, 161] width 8 height 8
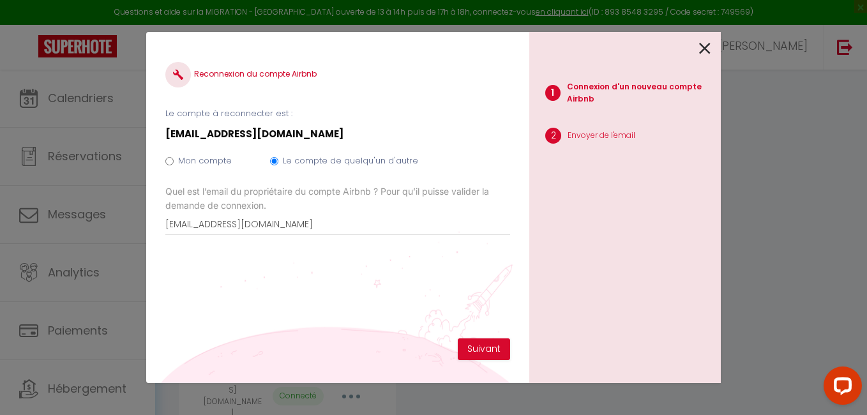
click at [473, 333] on div "Reconnexion du compte Airbnb Le compte à reconnecter est : [EMAIL_ADDRESS][DOMA…" at bounding box center [337, 194] width 345 height 287
click at [490, 352] on button "Suivant" at bounding box center [484, 349] width 52 height 22
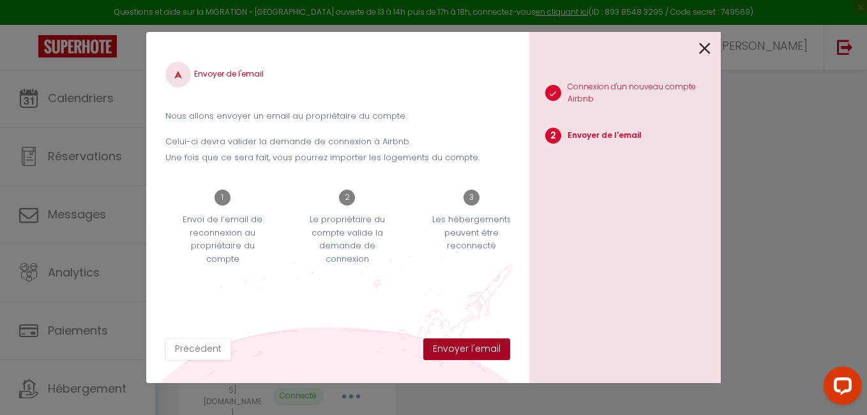
click at [482, 352] on button "Envoyer l'email" at bounding box center [466, 349] width 87 height 22
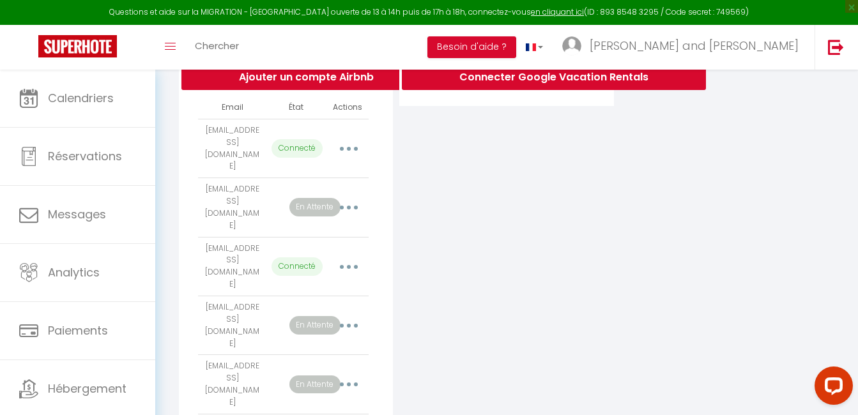
scroll to position [289, 0]
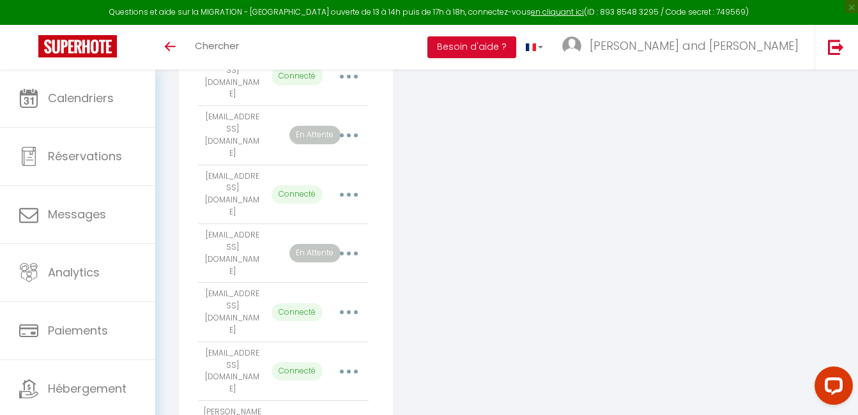
scroll to position [361, 0]
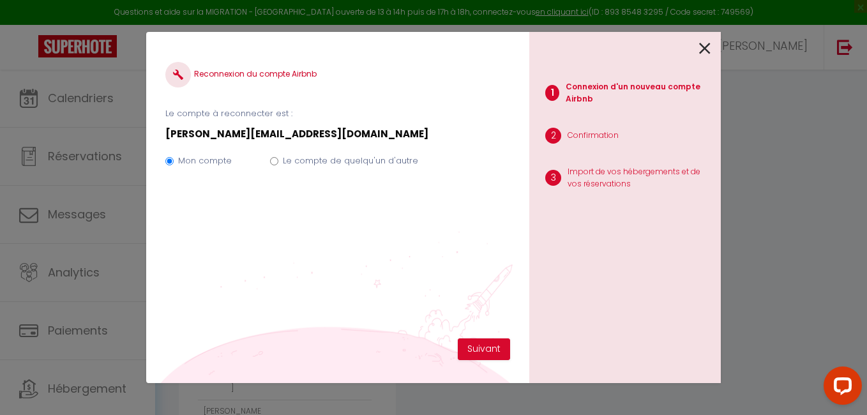
click at [399, 161] on label "Le compte de quelqu'un d'autre" at bounding box center [350, 161] width 135 height 13
click at [278, 161] on input "Le compte de quelqu'un d'autre" at bounding box center [274, 161] width 8 height 8
radio input "true"
radio input "false"
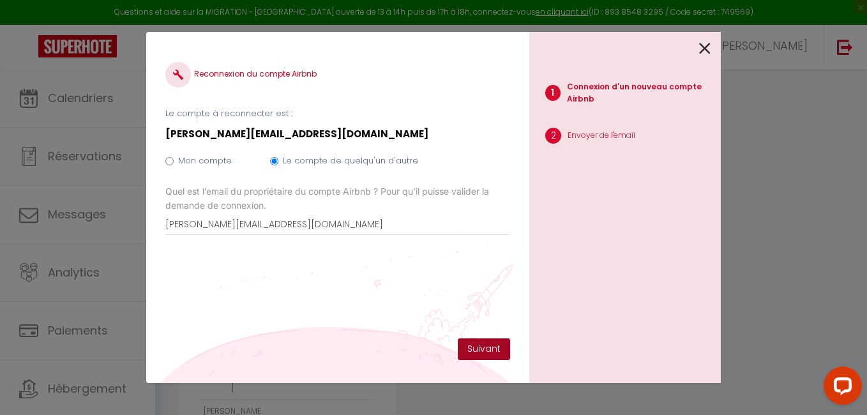
click at [493, 345] on button "Suivant" at bounding box center [484, 349] width 52 height 22
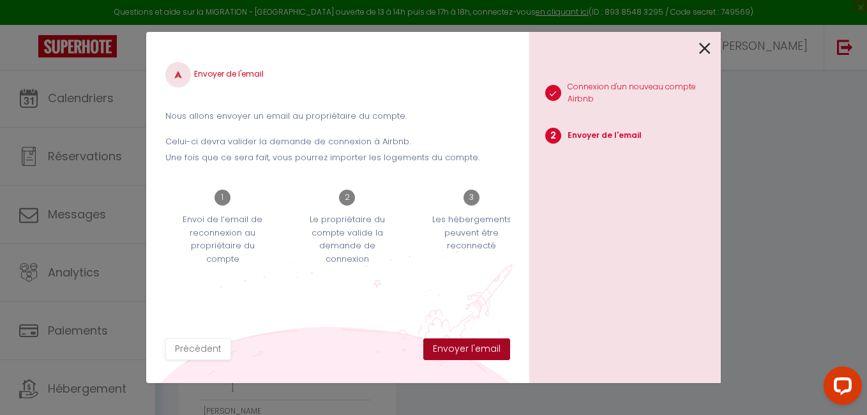
click at [493, 345] on button "Envoyer l'email" at bounding box center [466, 349] width 87 height 22
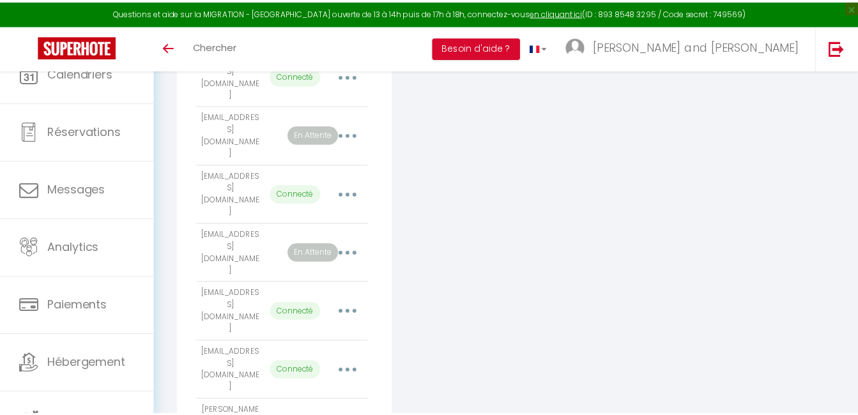
scroll to position [337, 0]
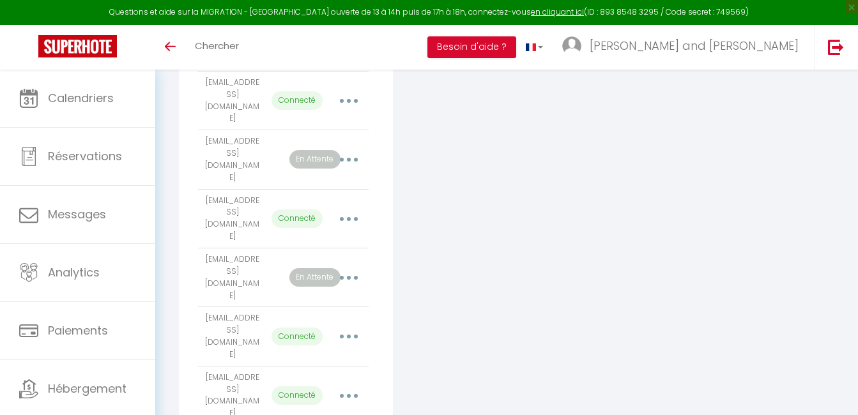
drag, startPoint x: 0, startPoint y: 0, endPoint x: 304, endPoint y: 174, distance: 350.1
click at [304, 209] on p "Connecté" at bounding box center [296, 218] width 51 height 19
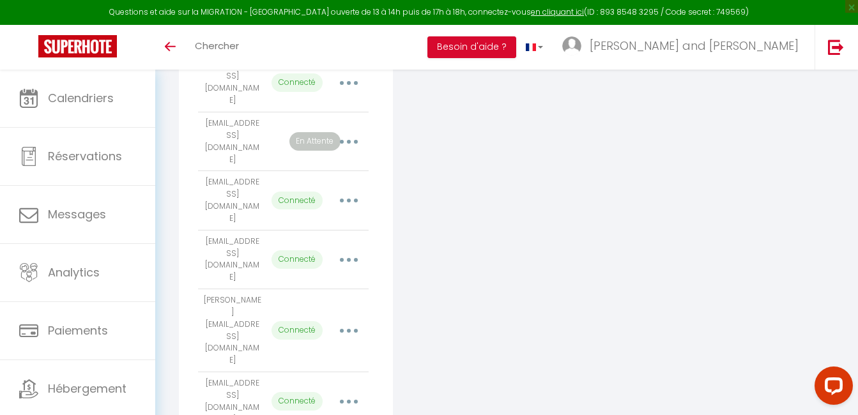
scroll to position [474, 0]
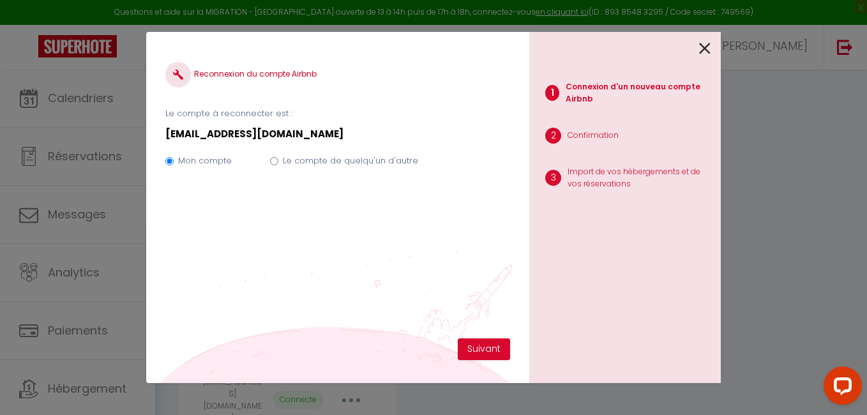
click at [381, 163] on label "Le compte de quelqu'un d'autre" at bounding box center [350, 161] width 135 height 13
click at [278, 163] on input "Le compte de quelqu'un d'autre" at bounding box center [274, 161] width 8 height 8
radio input "true"
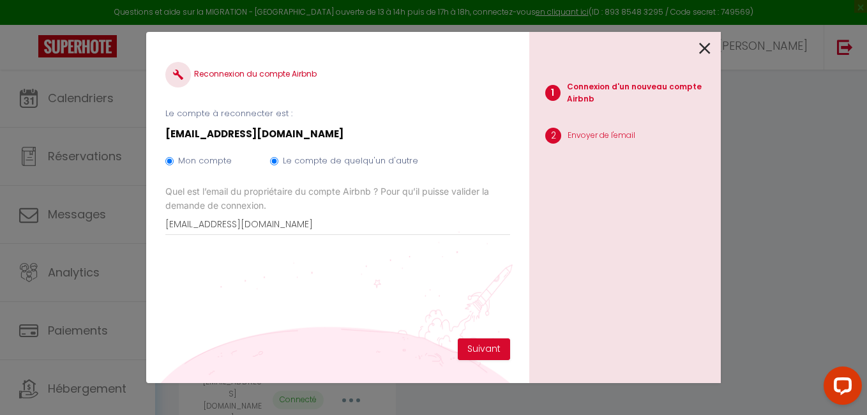
radio input "false"
click at [477, 342] on button "Suivant" at bounding box center [484, 349] width 52 height 22
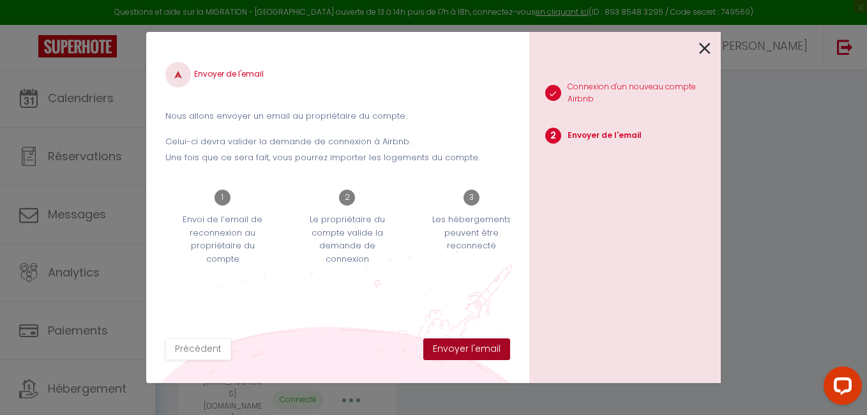
click at [477, 342] on button "Envoyer l'email" at bounding box center [466, 349] width 87 height 22
